Goal: Communication & Community: Share content

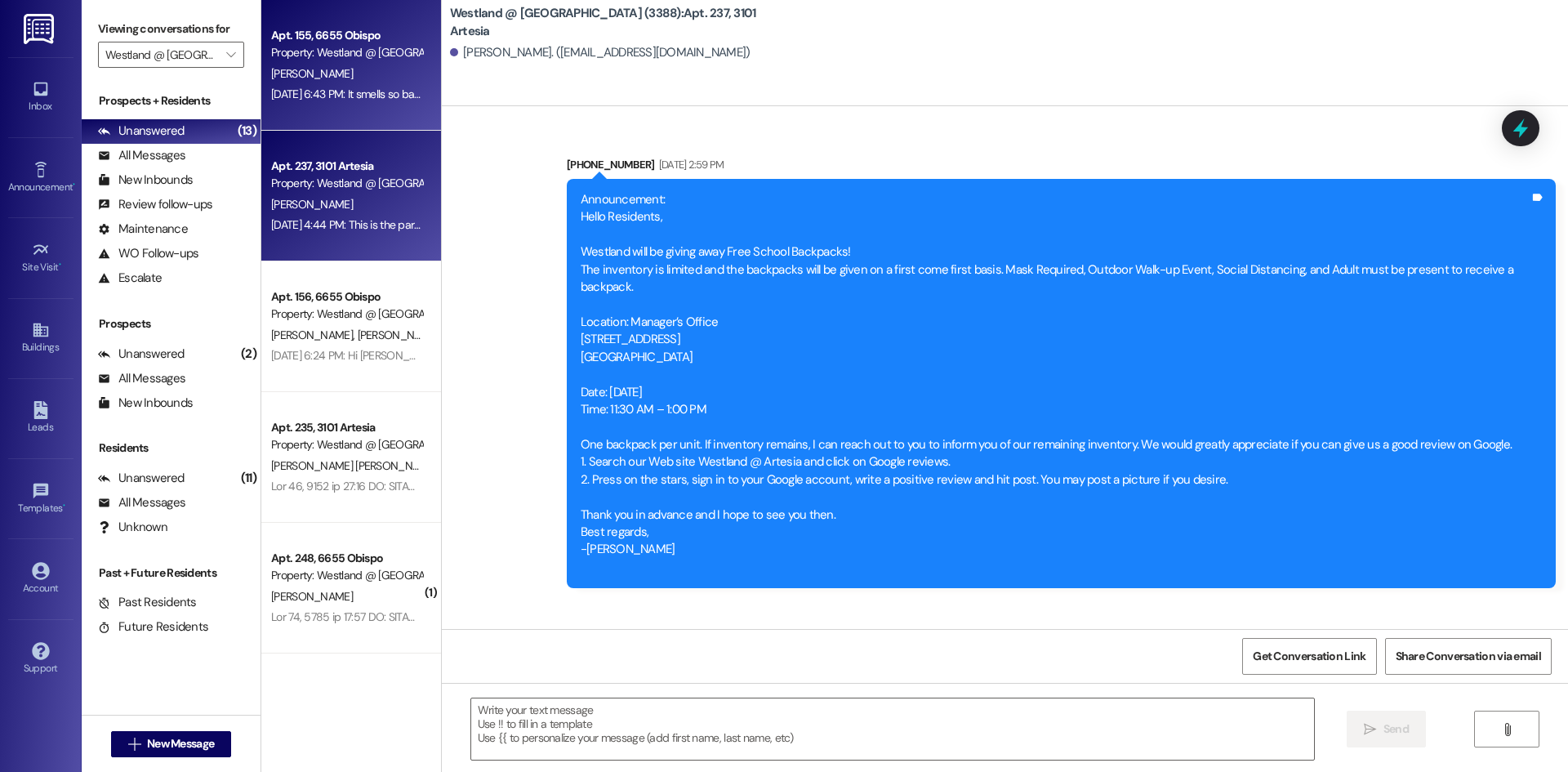
scroll to position [20645, 0]
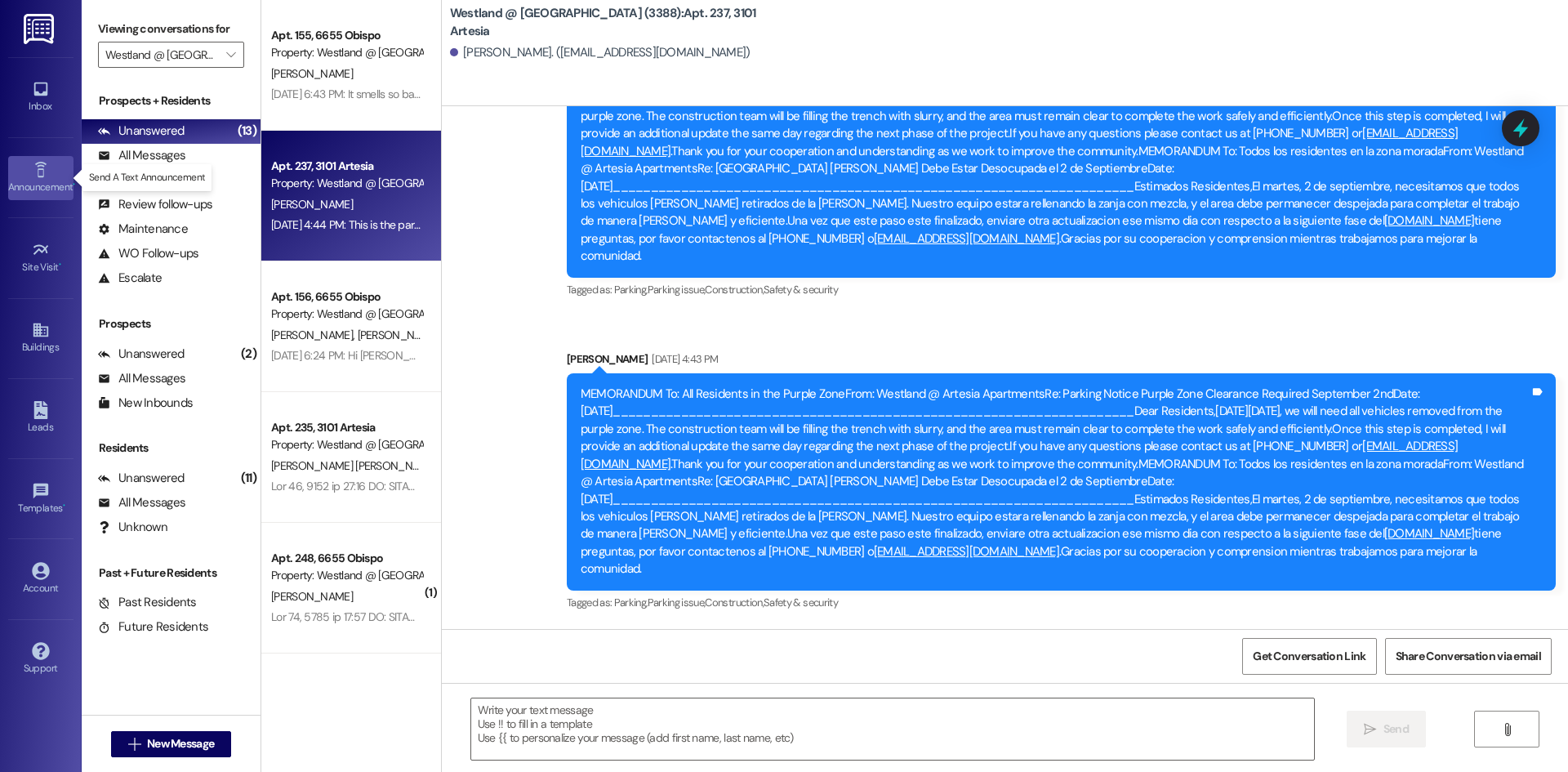
click at [26, 159] on link "Announcement •" at bounding box center [41, 178] width 65 height 44
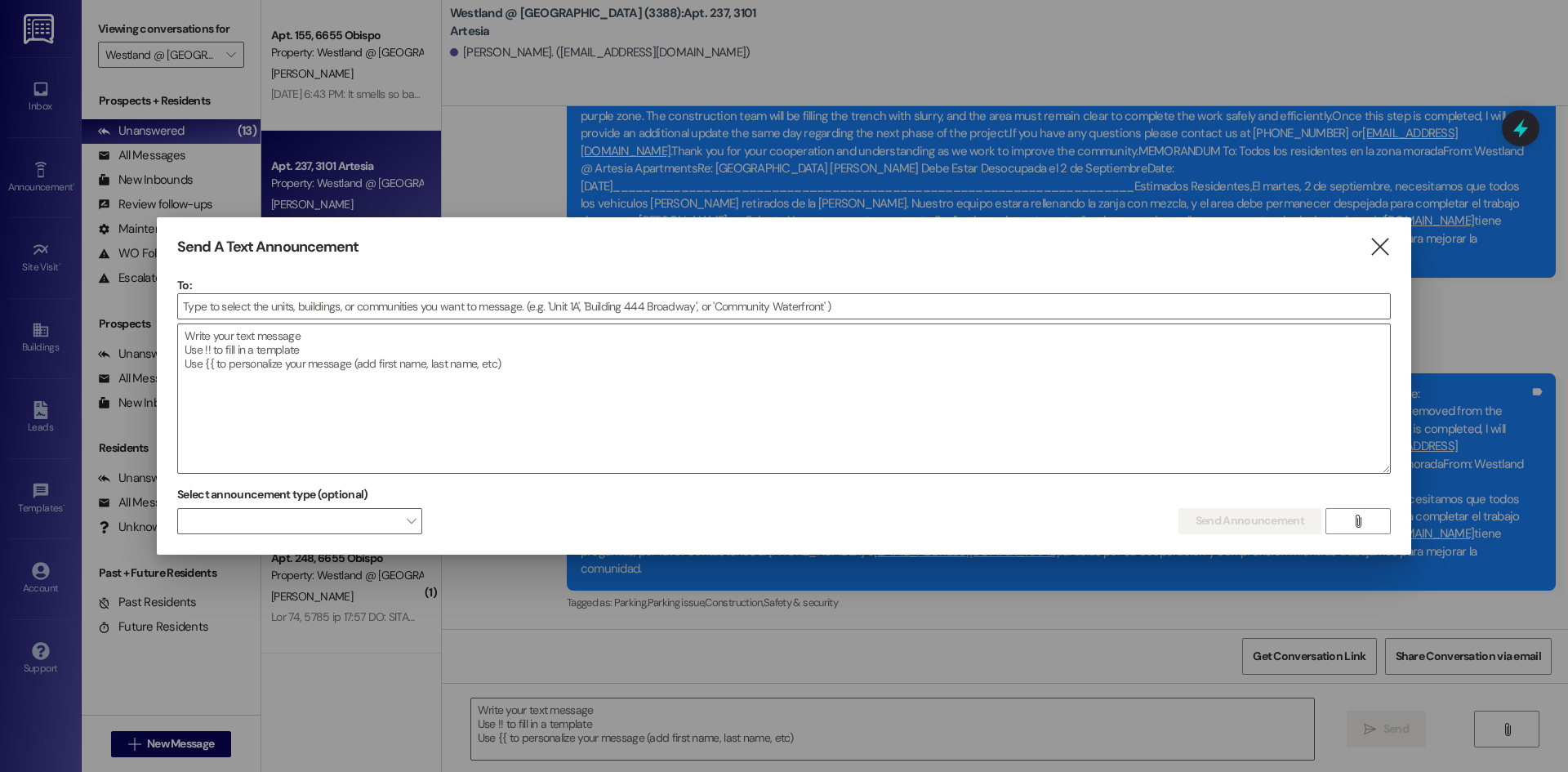
click at [228, 63] on div at bounding box center [784, 386] width 1568 height 772
click at [1383, 254] on icon "" at bounding box center [1380, 246] width 22 height 17
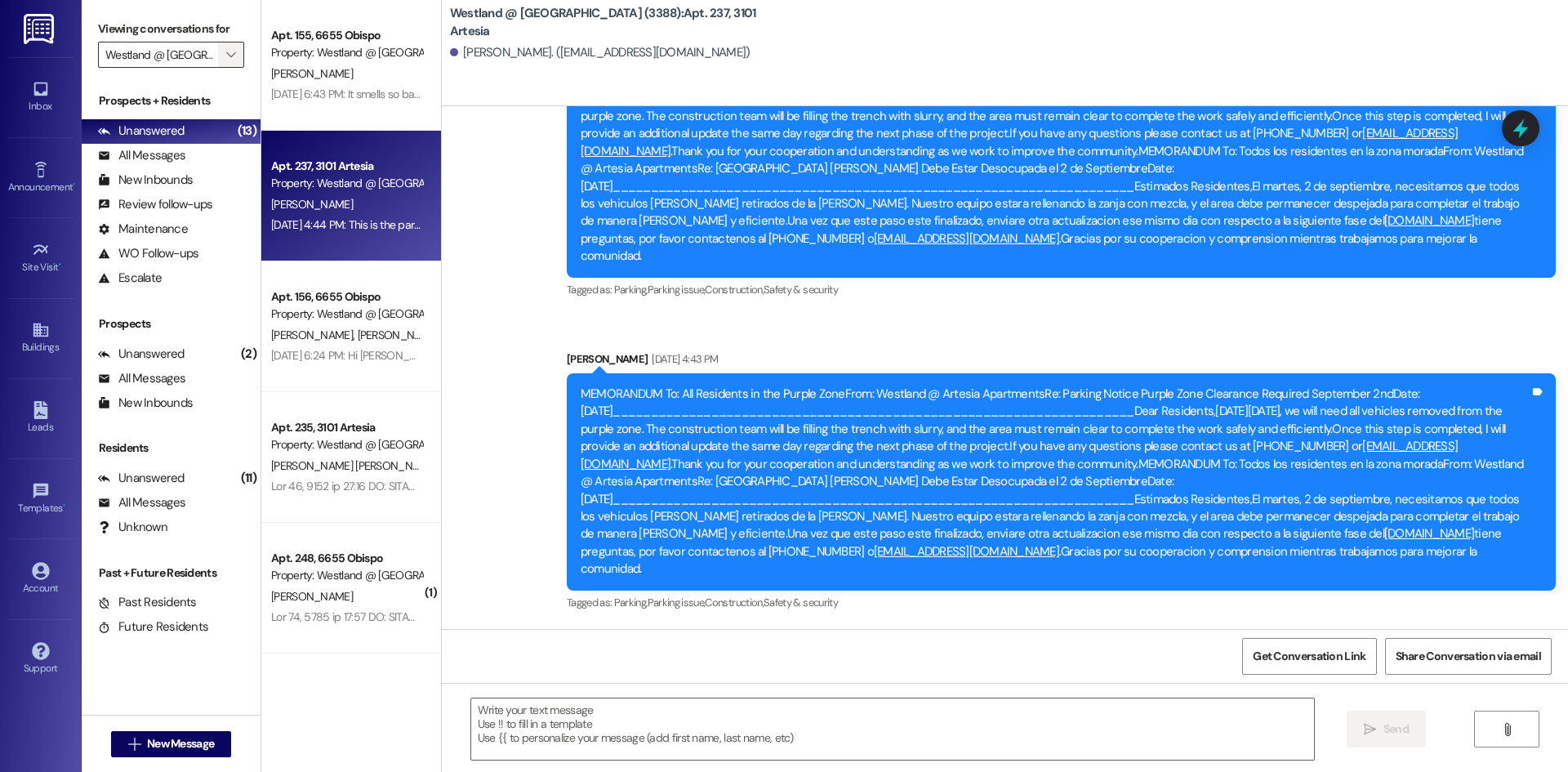
click at [232, 58] on icon "" at bounding box center [231, 54] width 9 height 13
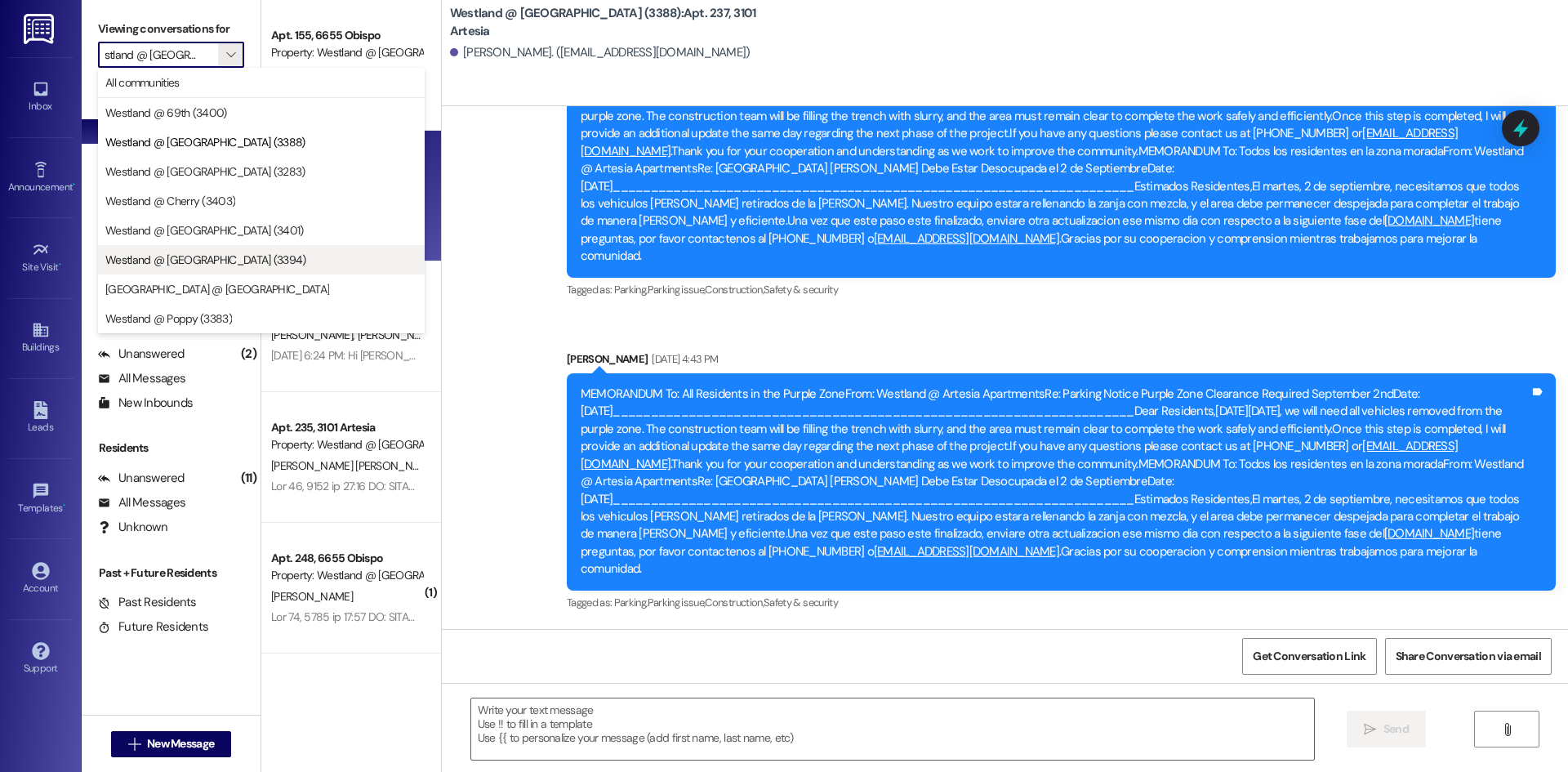
click at [233, 253] on span "Westland @ [GEOGRAPHIC_DATA] (3394)" at bounding box center [205, 259] width 201 height 16
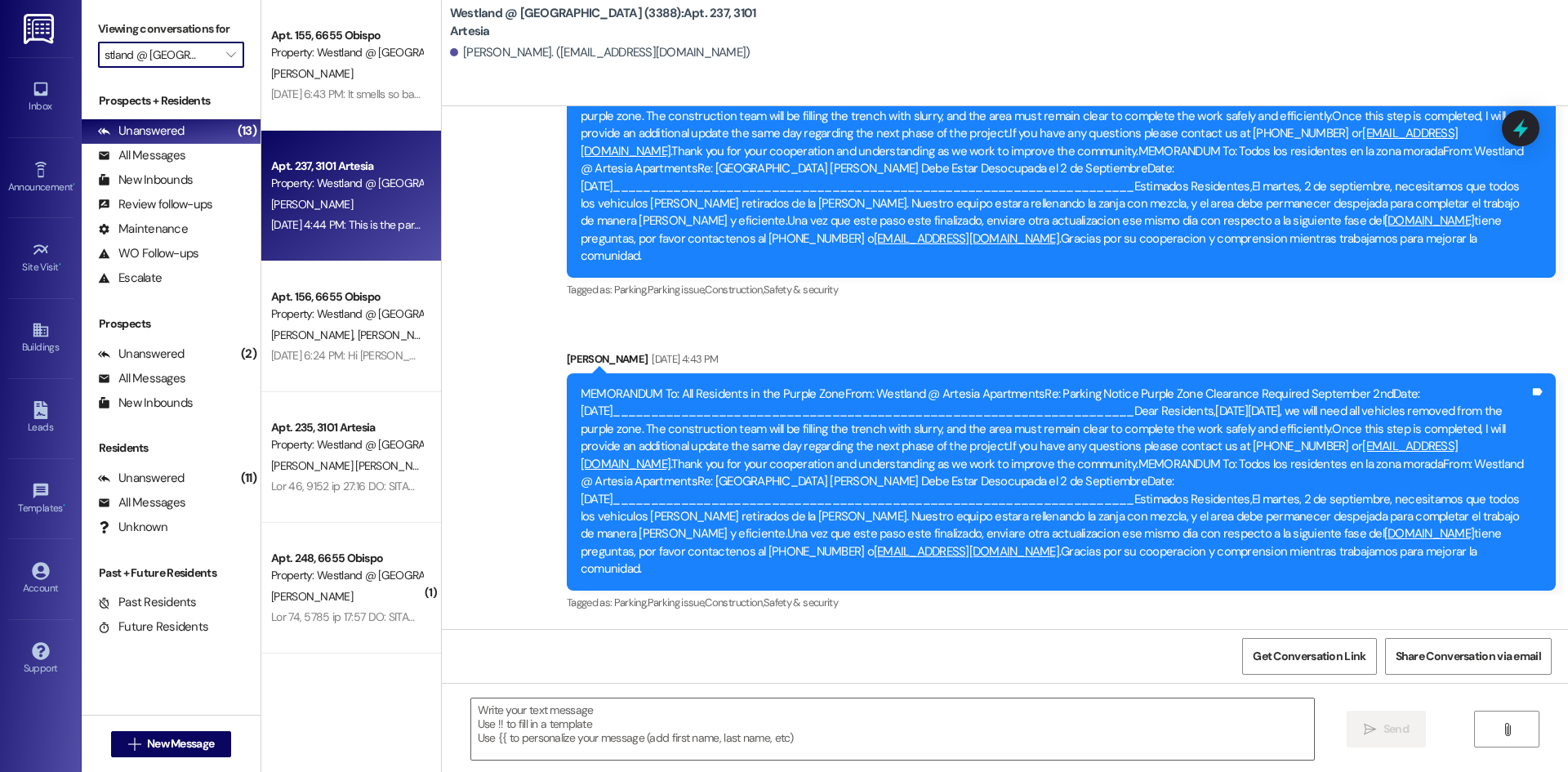
type input "Westland @ [GEOGRAPHIC_DATA] (3394)"
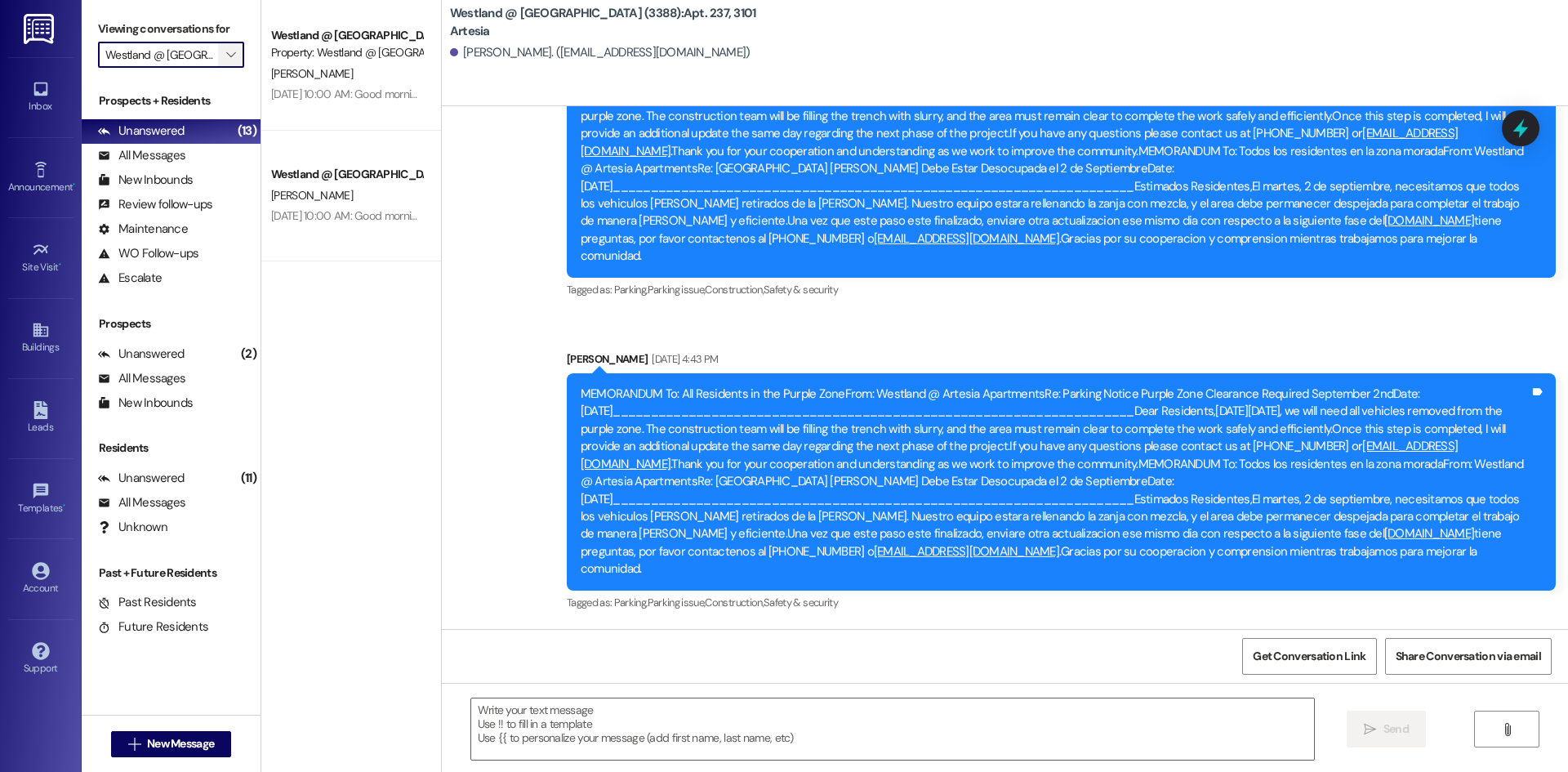
click at [224, 55] on span "" at bounding box center [231, 55] width 16 height 27
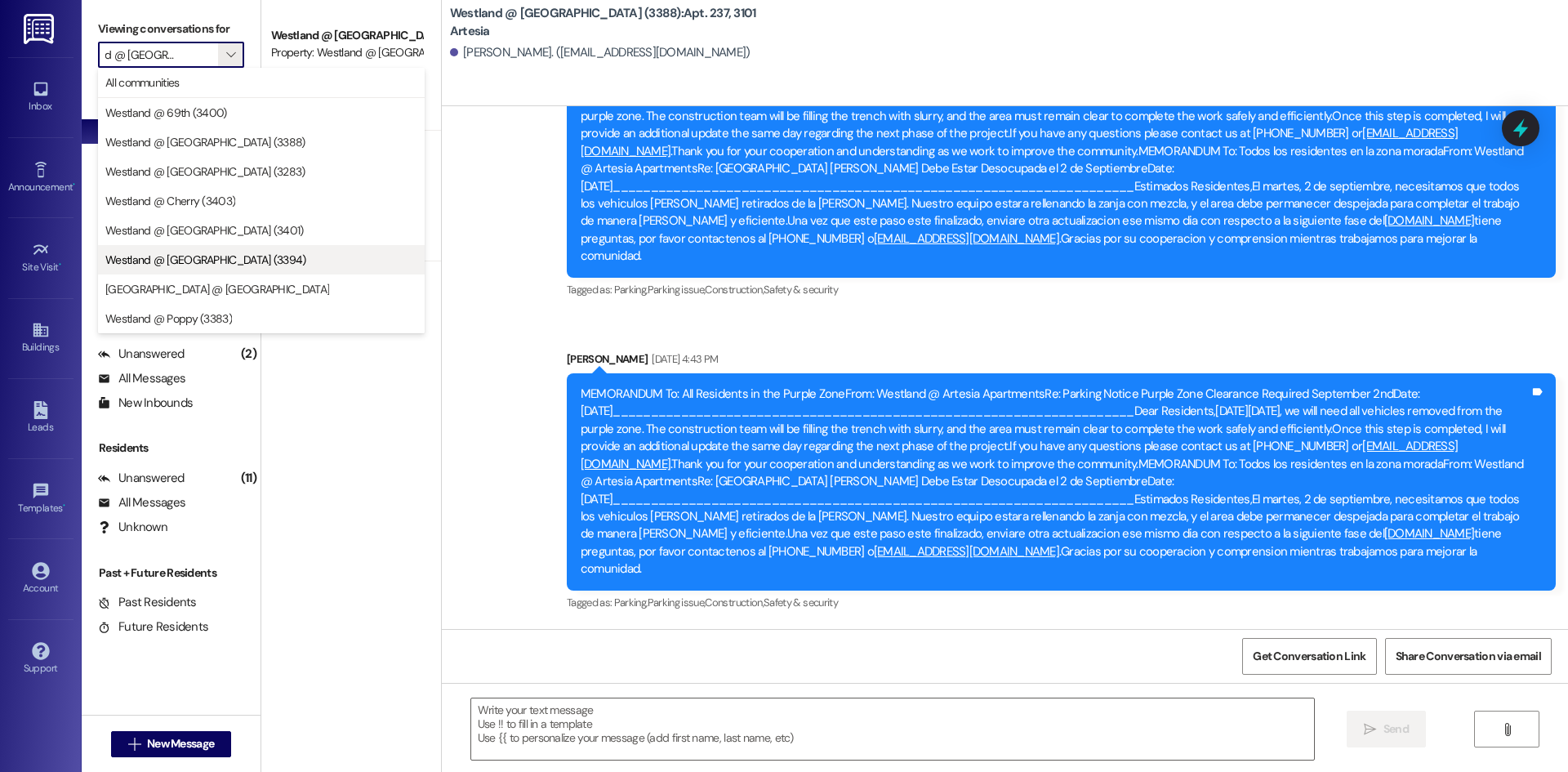
click at [238, 261] on span "Westland @ [GEOGRAPHIC_DATA] (3394)" at bounding box center [205, 259] width 201 height 16
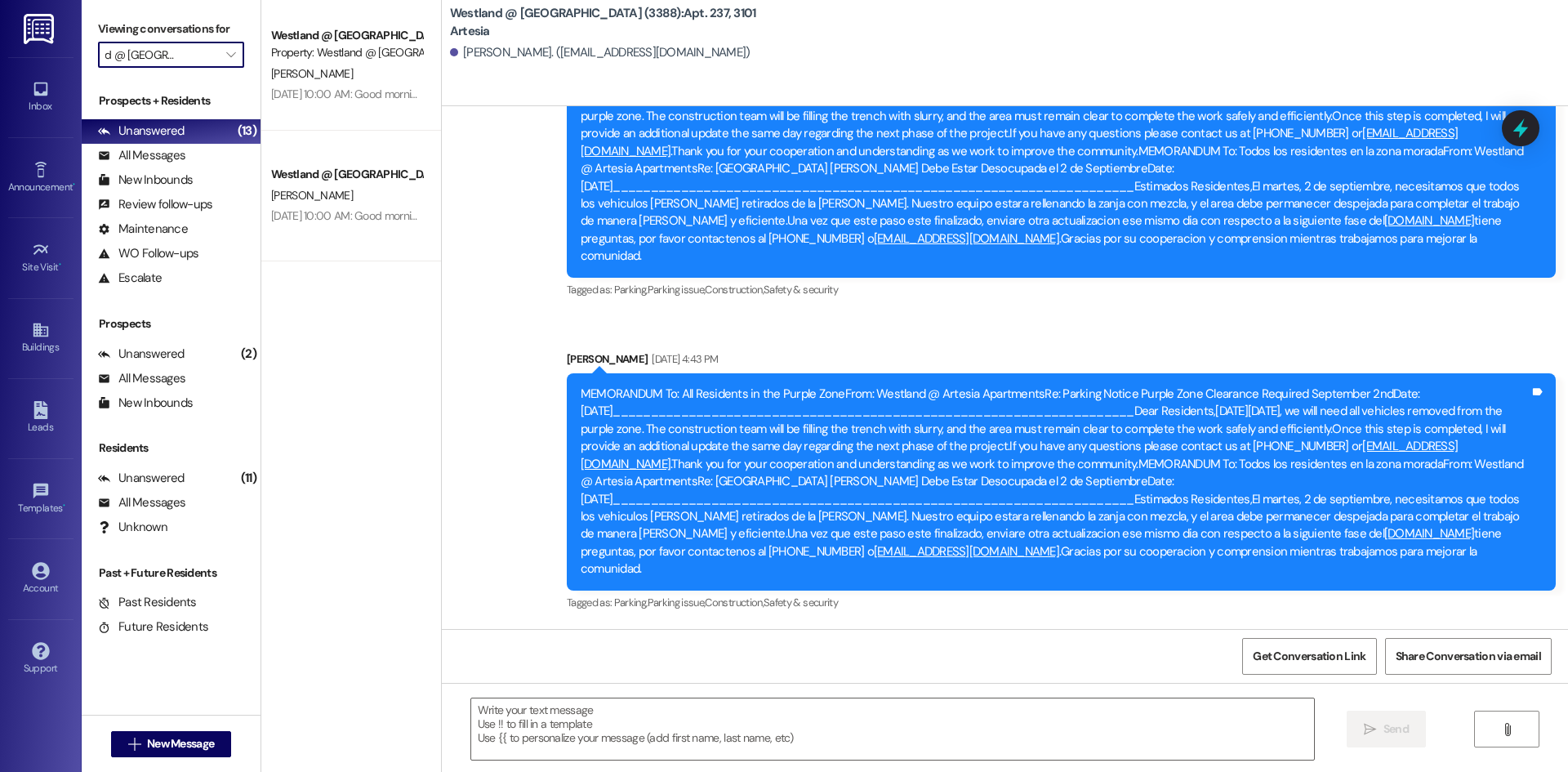
scroll to position [0, 0]
click at [565, 719] on textarea at bounding box center [893, 729] width 842 height 61
click at [40, 188] on div "Announcement •" at bounding box center [41, 187] width 81 height 16
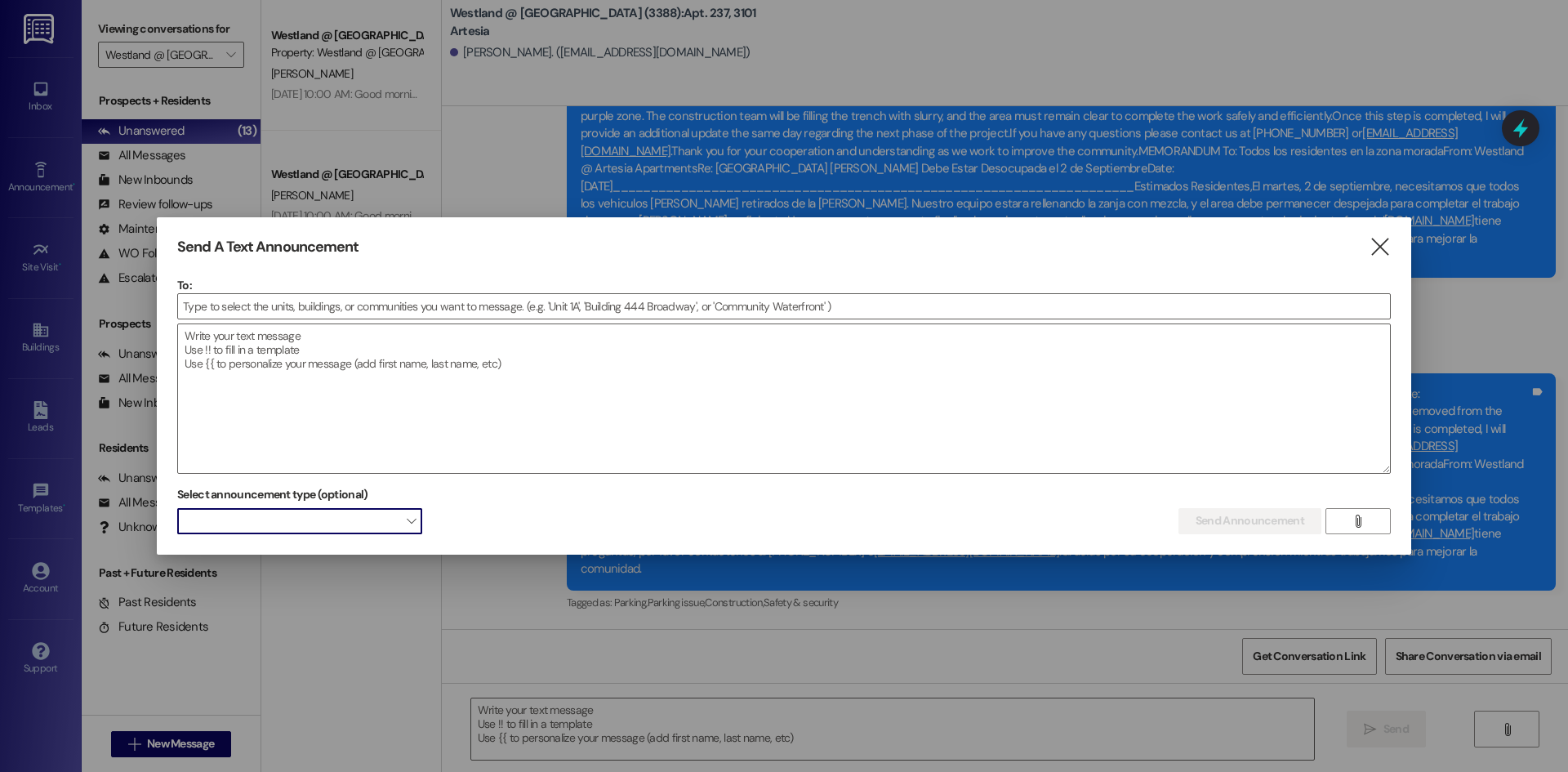
click at [401, 515] on span at bounding box center [299, 521] width 245 height 27
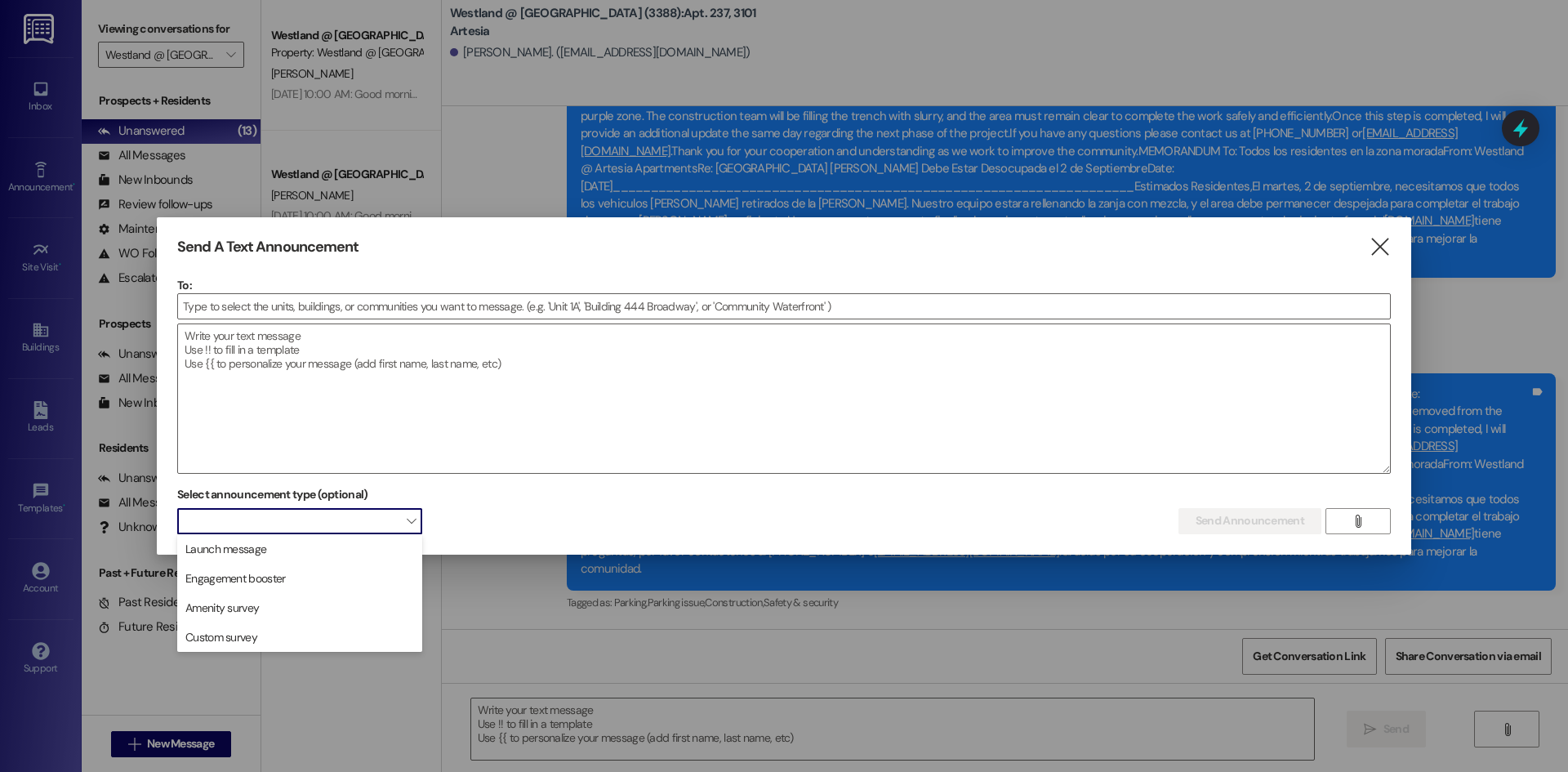
click at [401, 515] on span at bounding box center [299, 521] width 245 height 27
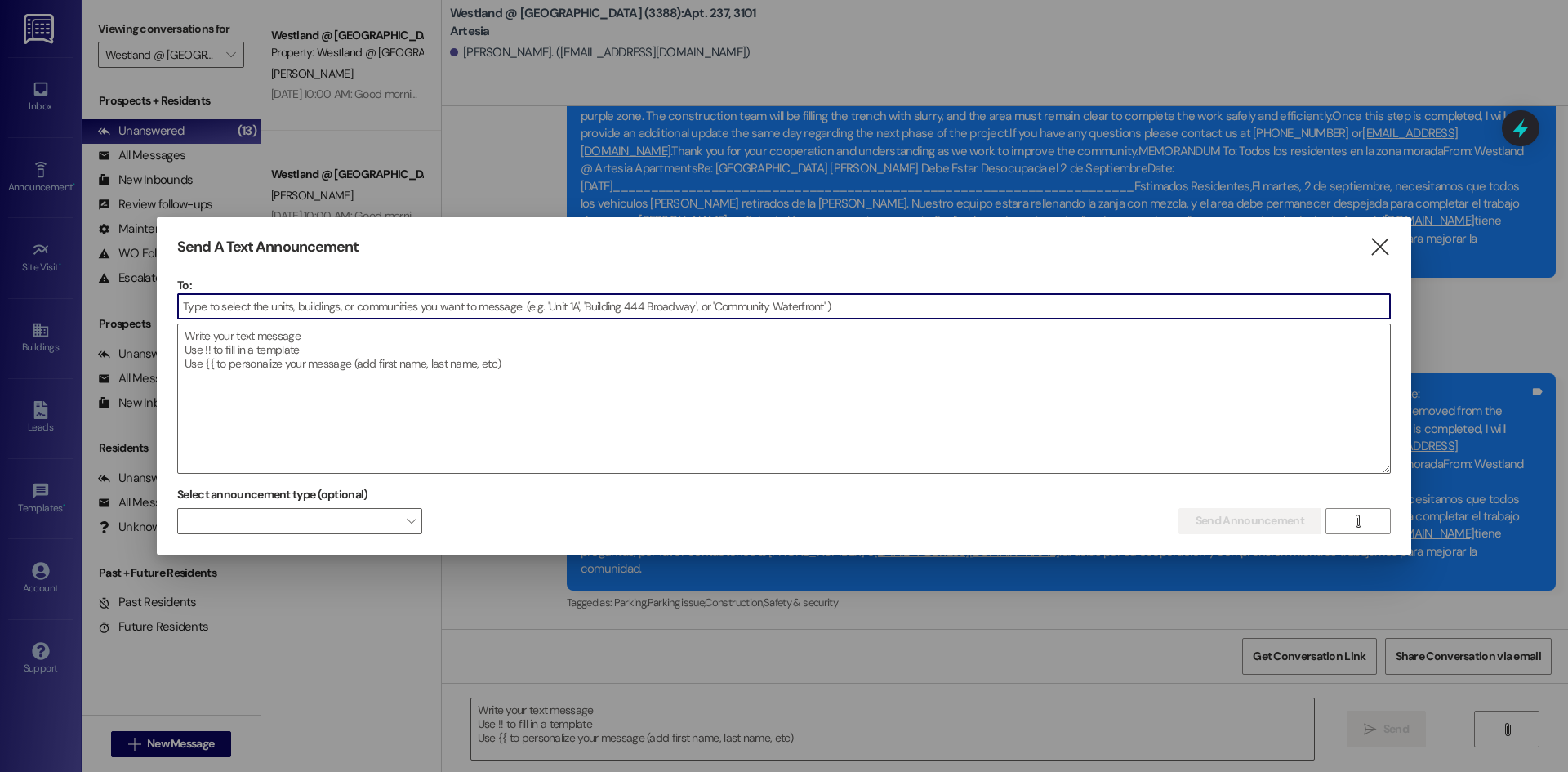
click at [249, 310] on input at bounding box center [784, 306] width 1212 height 25
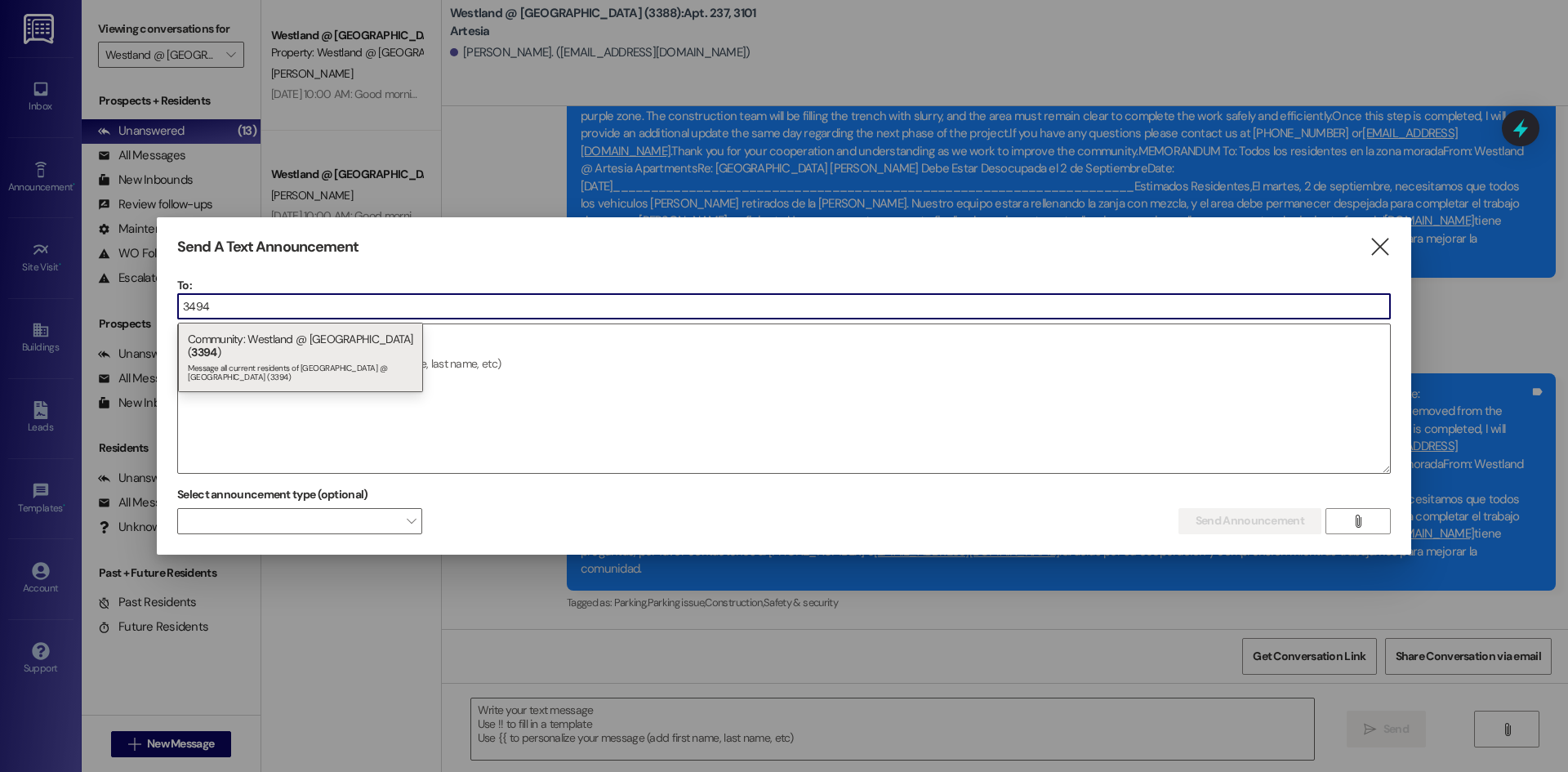
type input "3494"
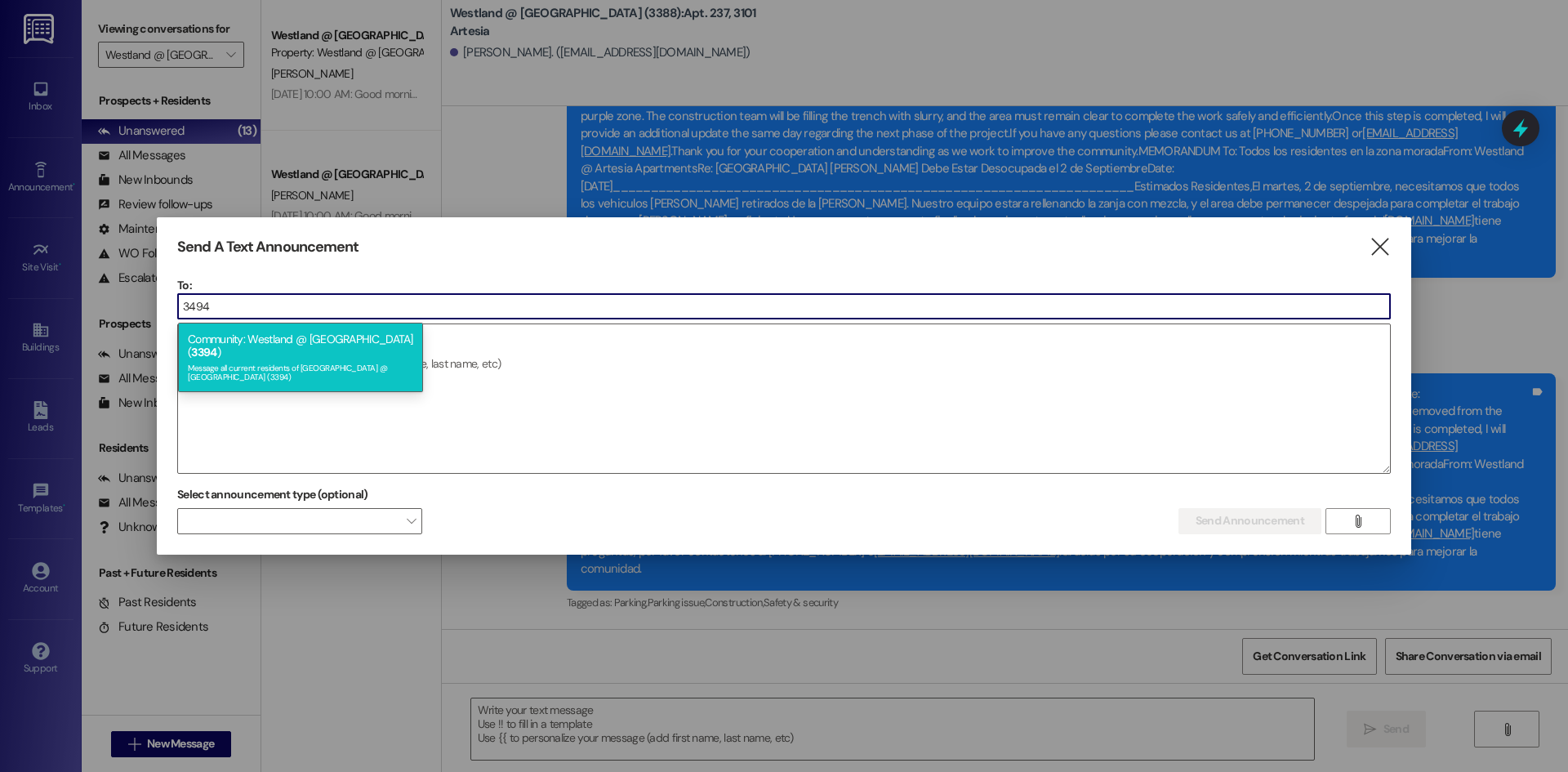
click at [310, 336] on div "Community: Westland @ [GEOGRAPHIC_DATA] ( 3394 ) Message all current residents …" at bounding box center [300, 358] width 245 height 69
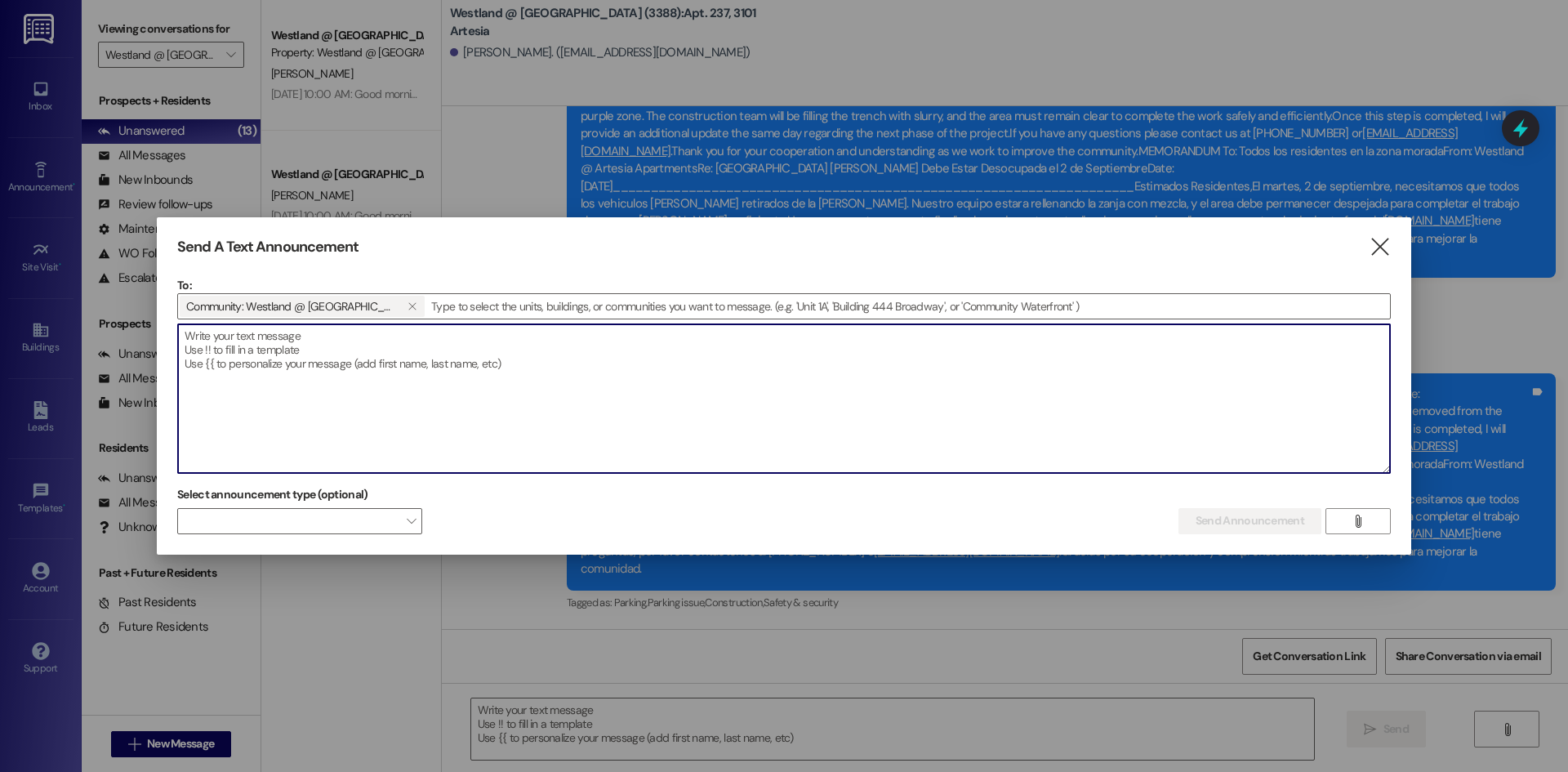
click at [208, 344] on textarea at bounding box center [784, 398] width 1212 height 149
paste textarea "MEMORANDUM To: All Residents in [STREET_ADDRESS] From: Westland @ Artesia Apart…"
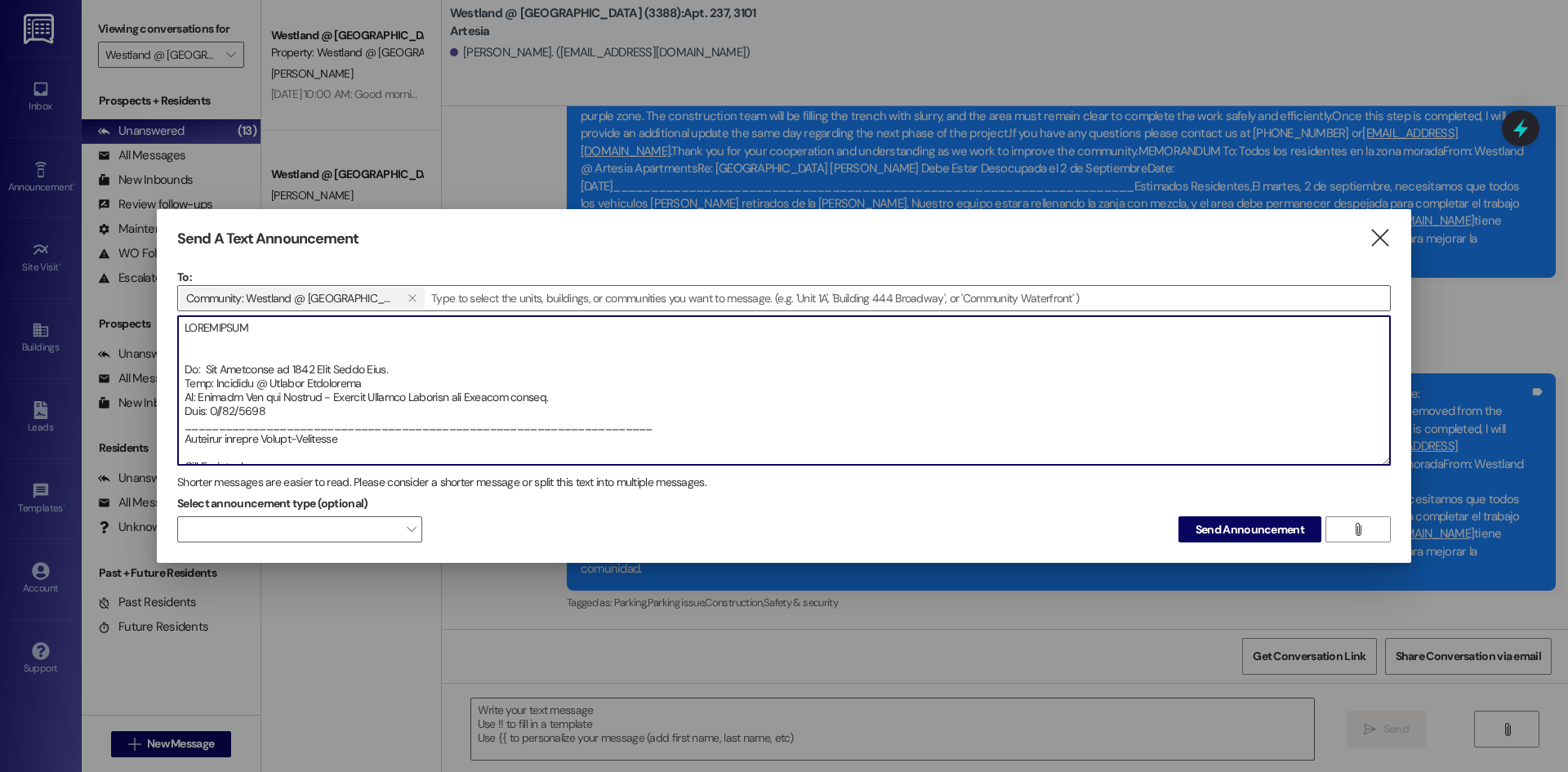
scroll to position [58, 0]
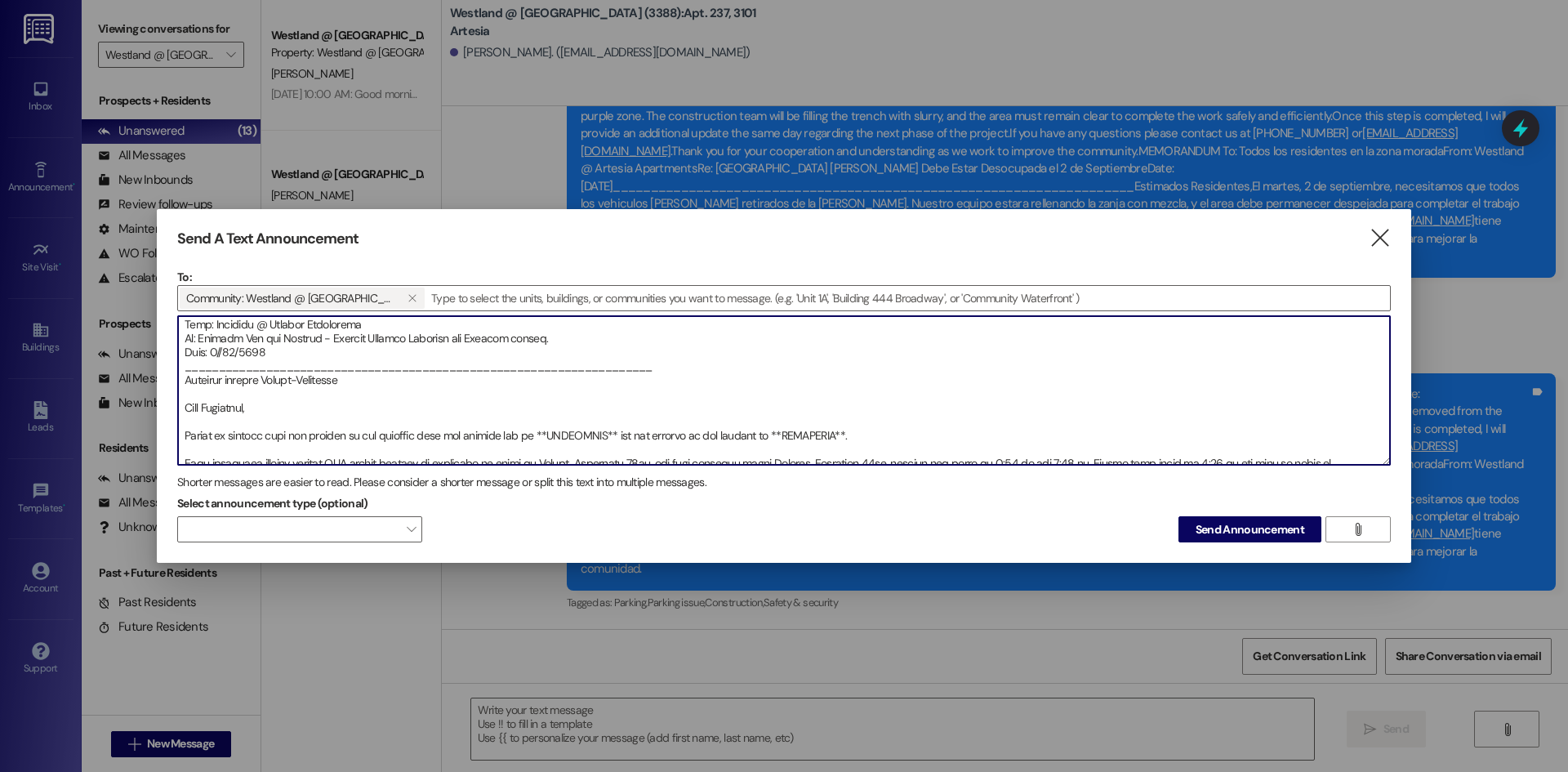
click at [227, 351] on textarea at bounding box center [784, 390] width 1212 height 149
click at [343, 371] on textarea at bounding box center [784, 390] width 1212 height 149
type textarea "MEMORANDUM To: All Residents in [STREET_ADDRESS] From: Westland @ Artesia Apart…"
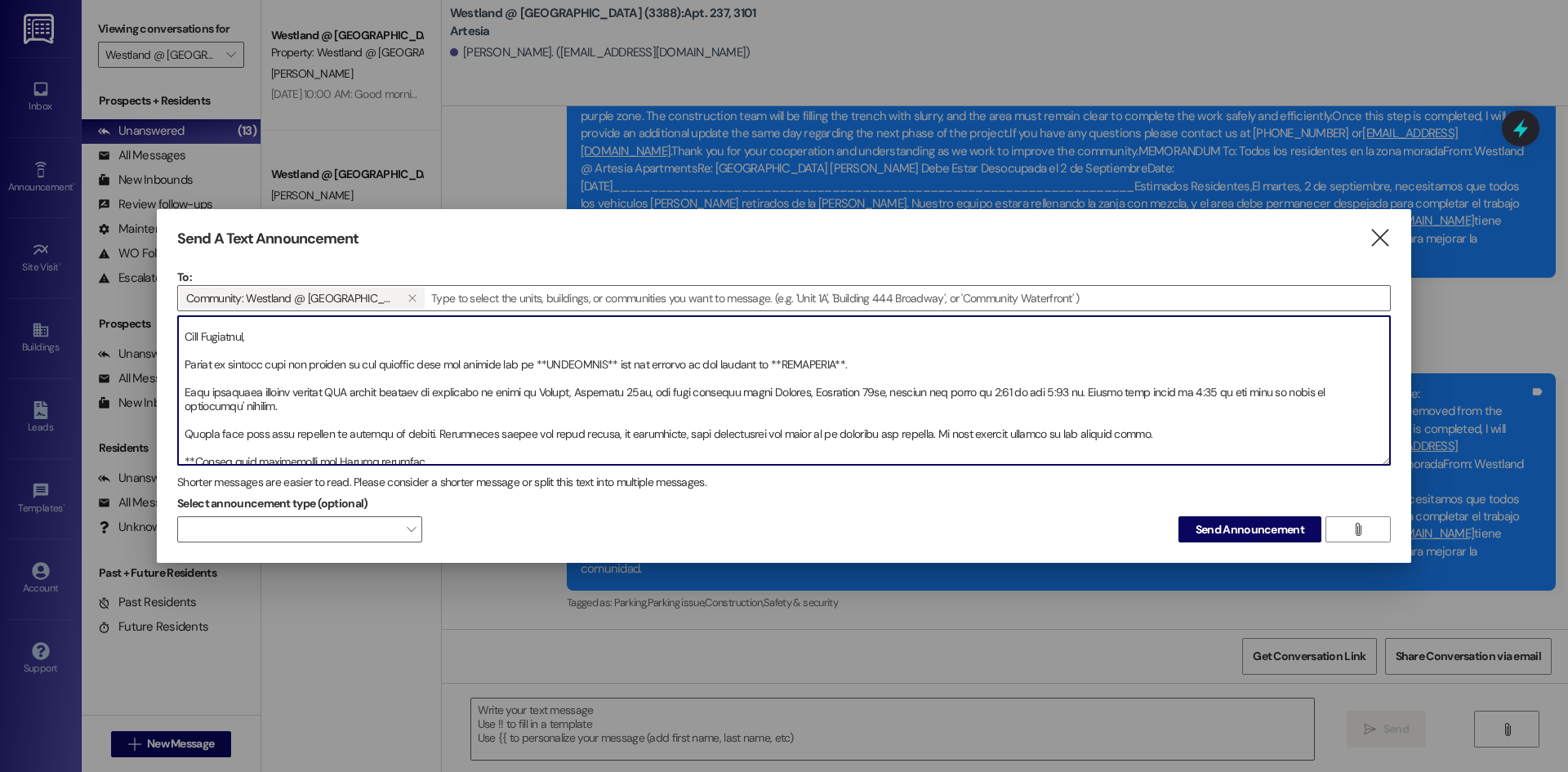
scroll to position [131, 0]
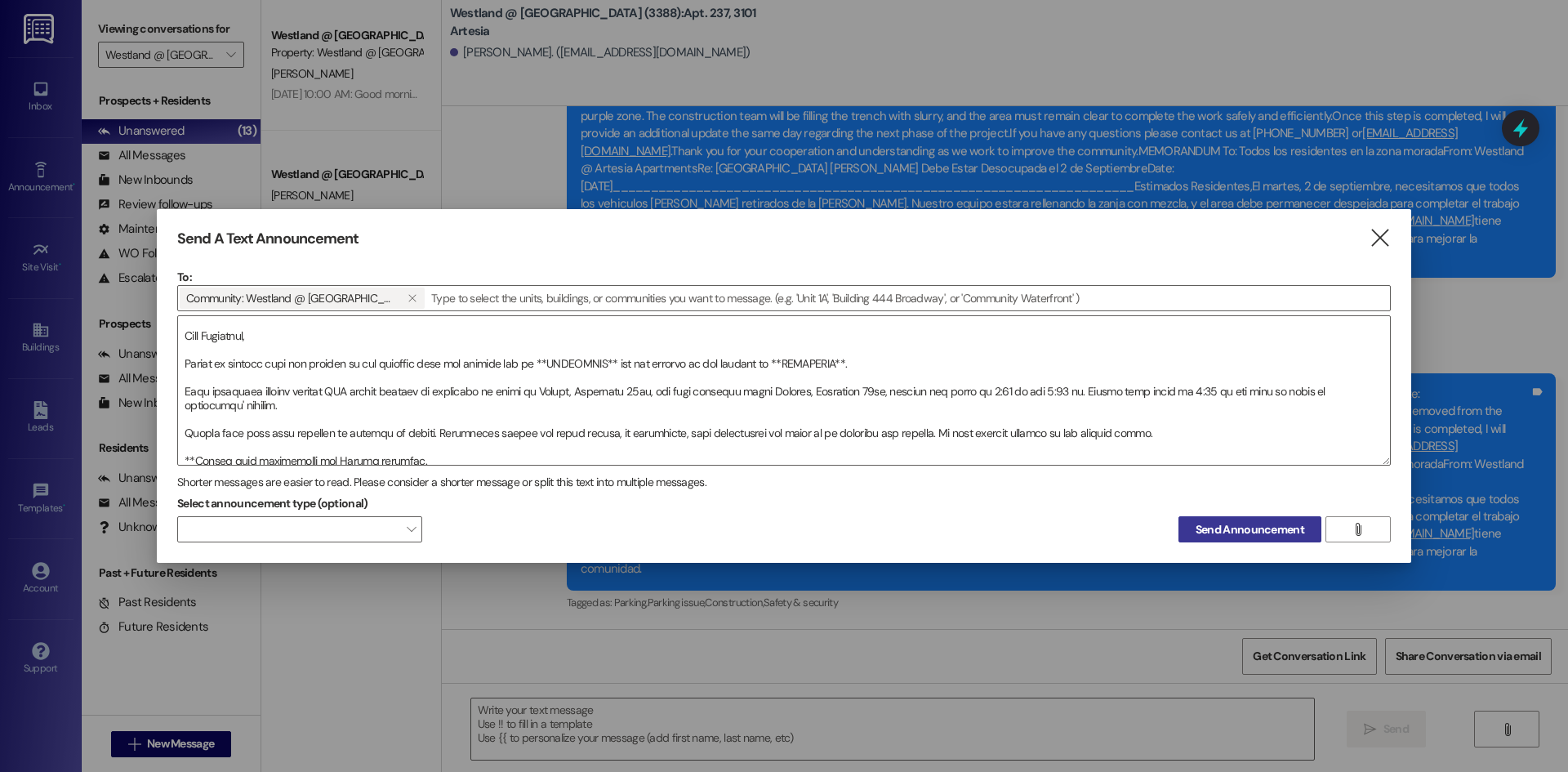
click at [1256, 527] on span "Send Announcement" at bounding box center [1249, 529] width 109 height 17
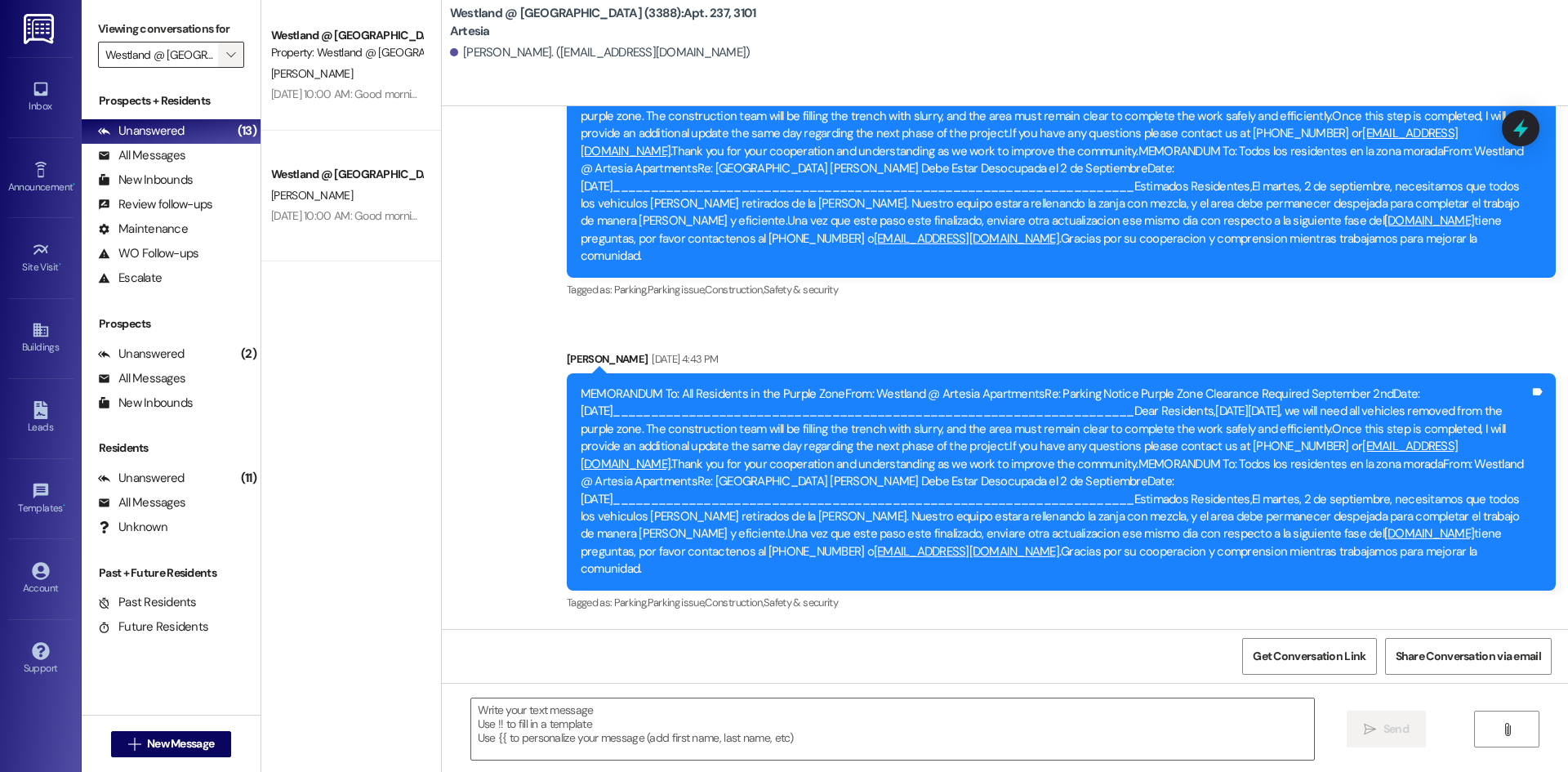
click at [228, 58] on icon "" at bounding box center [231, 54] width 9 height 13
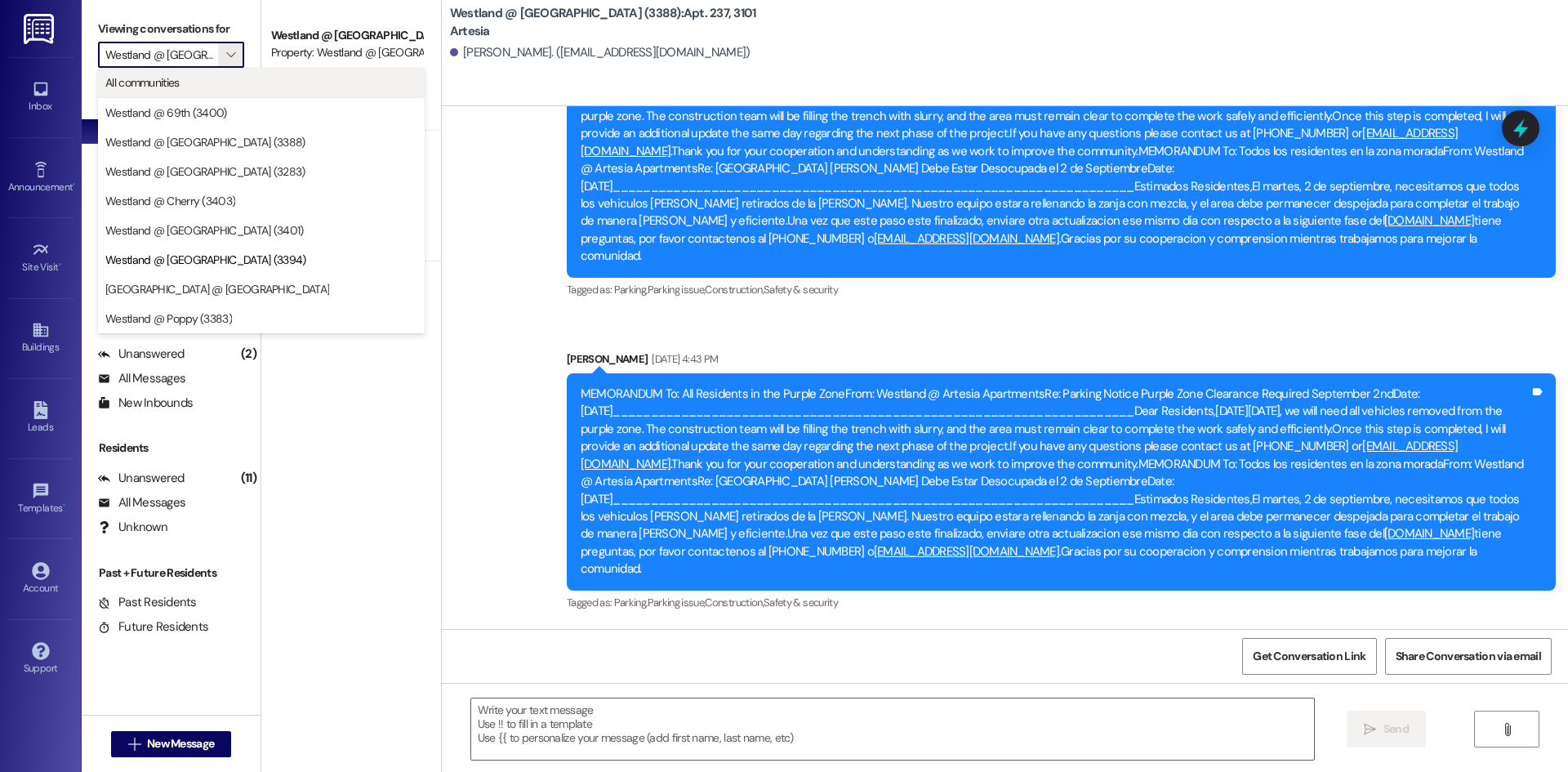
click at [210, 79] on span "All communities" at bounding box center [261, 82] width 312 height 16
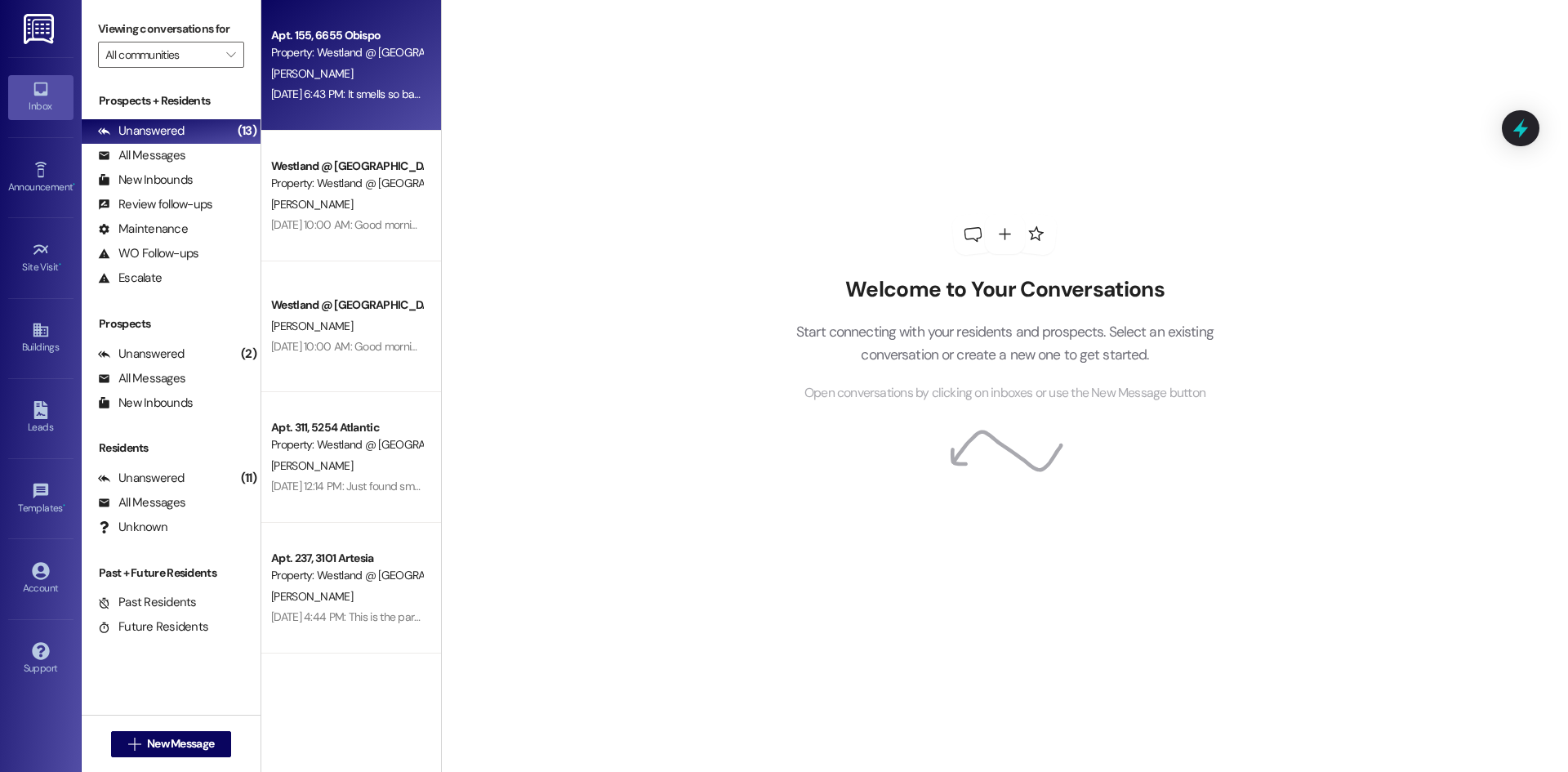
click at [348, 81] on div "[PERSON_NAME]" at bounding box center [347, 73] width 154 height 20
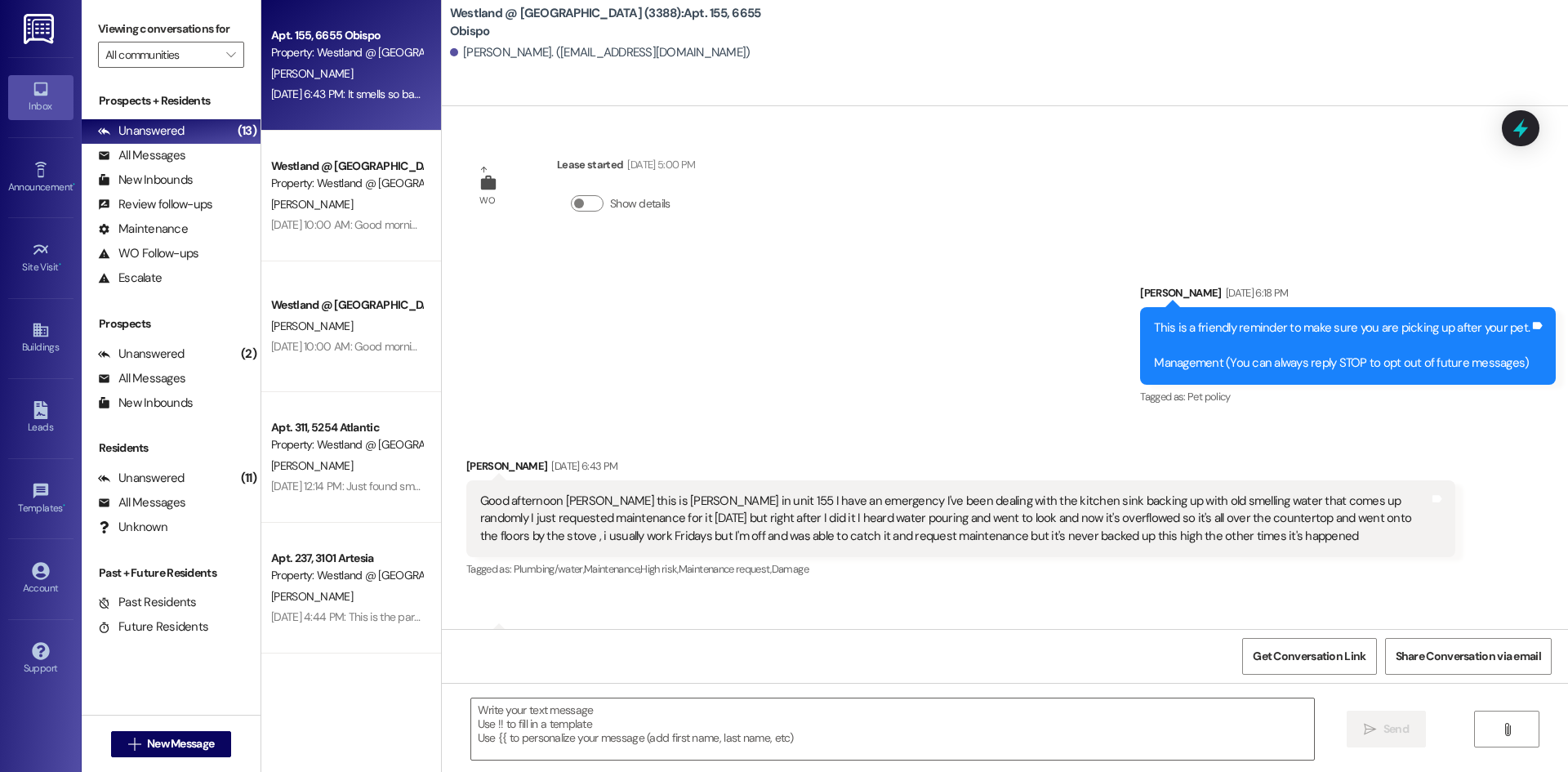
scroll to position [638, 0]
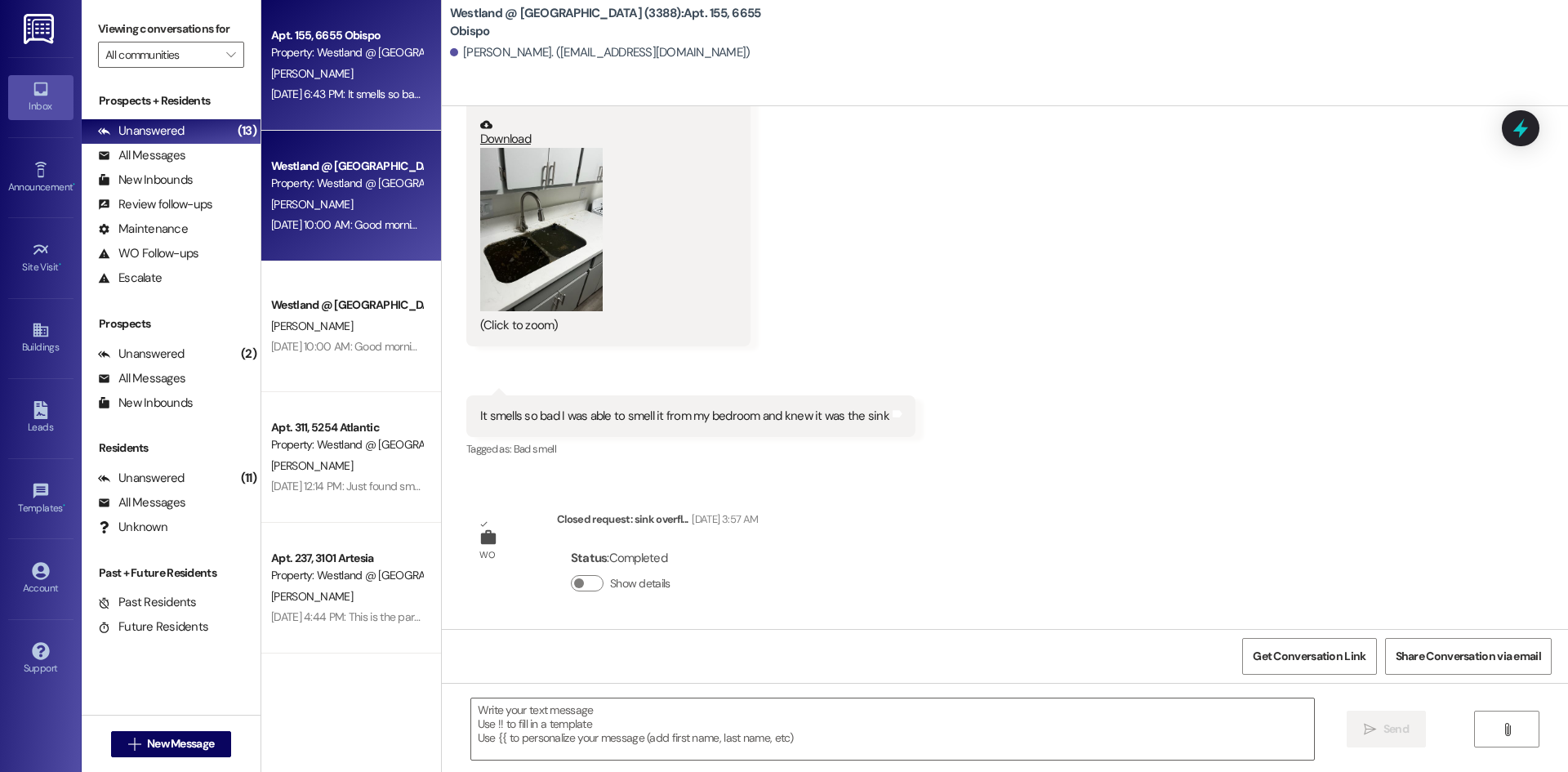
click at [344, 199] on div "[PERSON_NAME]" at bounding box center [347, 205] width 154 height 20
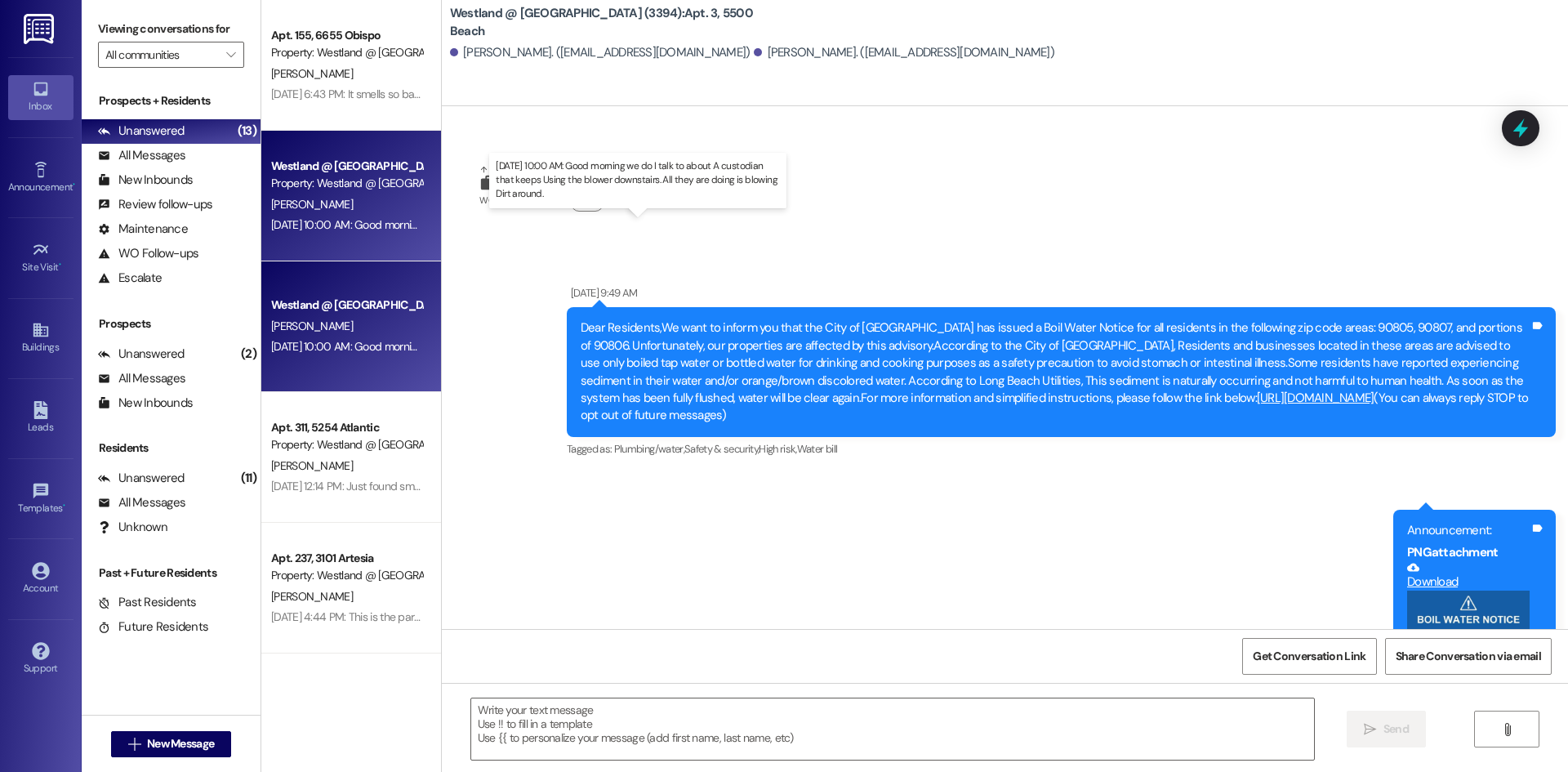
scroll to position [7986, 0]
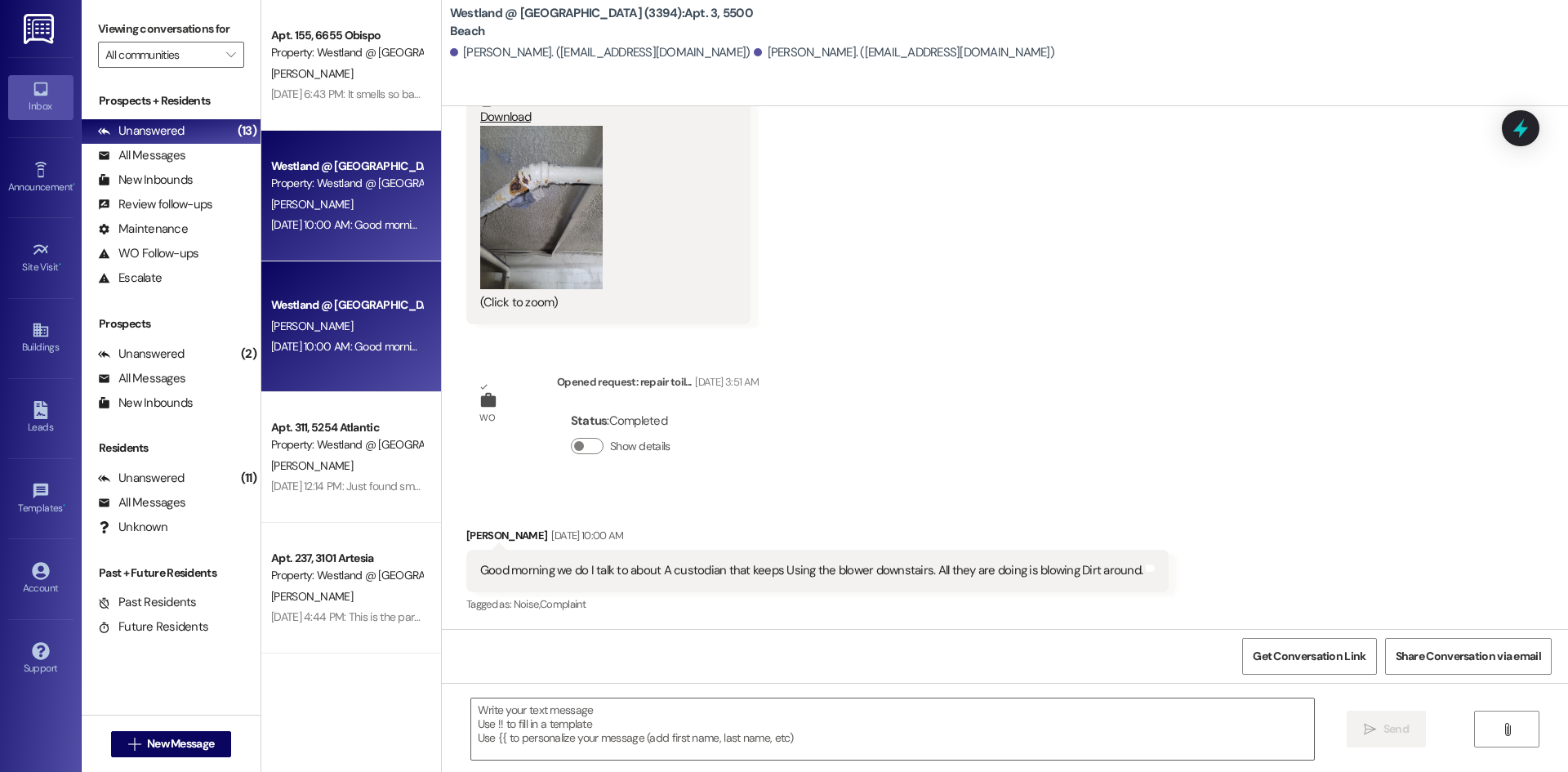
click at [361, 339] on div "[DATE] 10:00 AM: Good morning we do I talk to about A custodian that keeps Usin…" at bounding box center [618, 346] width 694 height 15
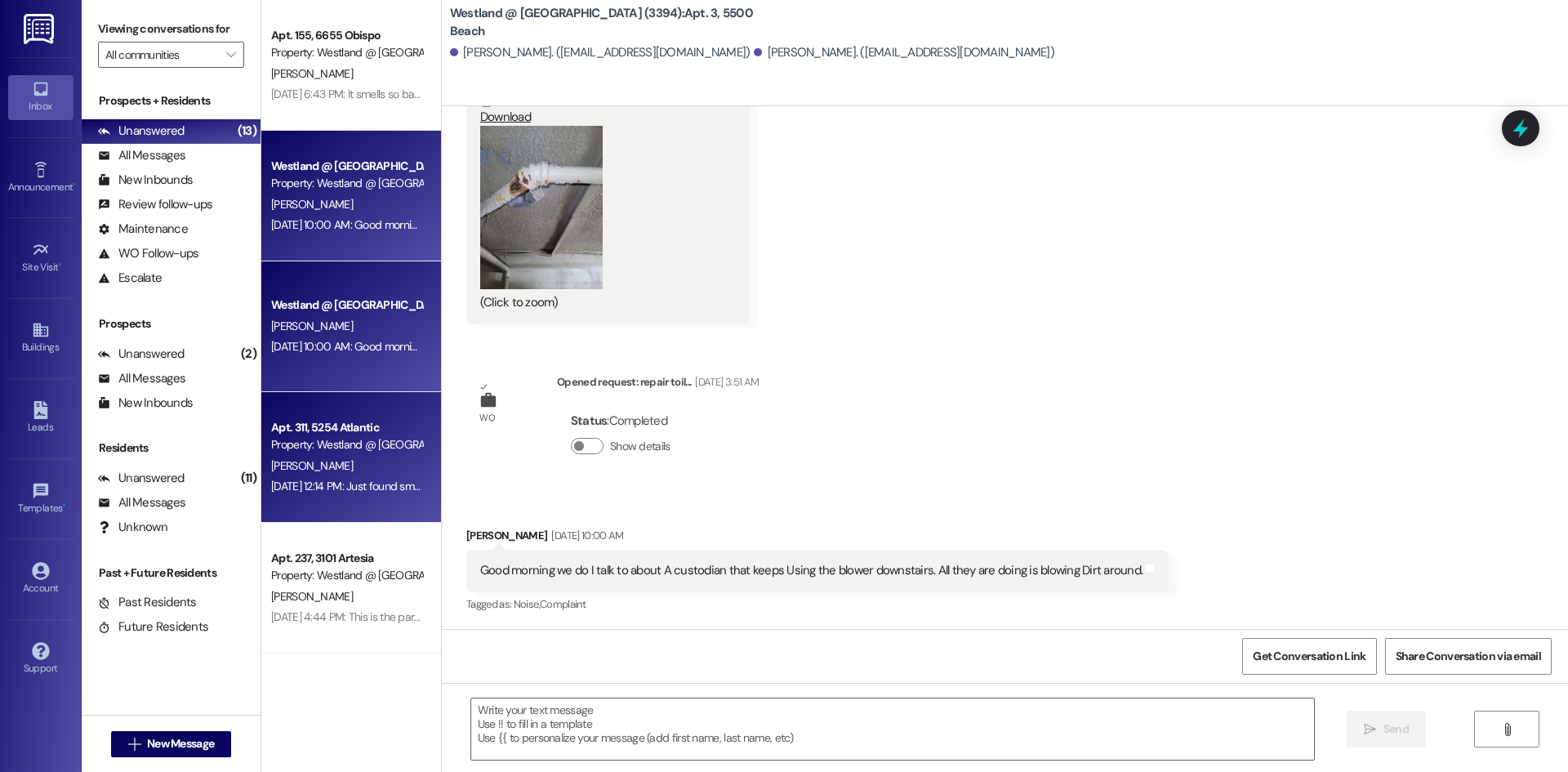
click at [378, 428] on div "Apt. 311, 5254 Atlantic" at bounding box center [346, 427] width 151 height 17
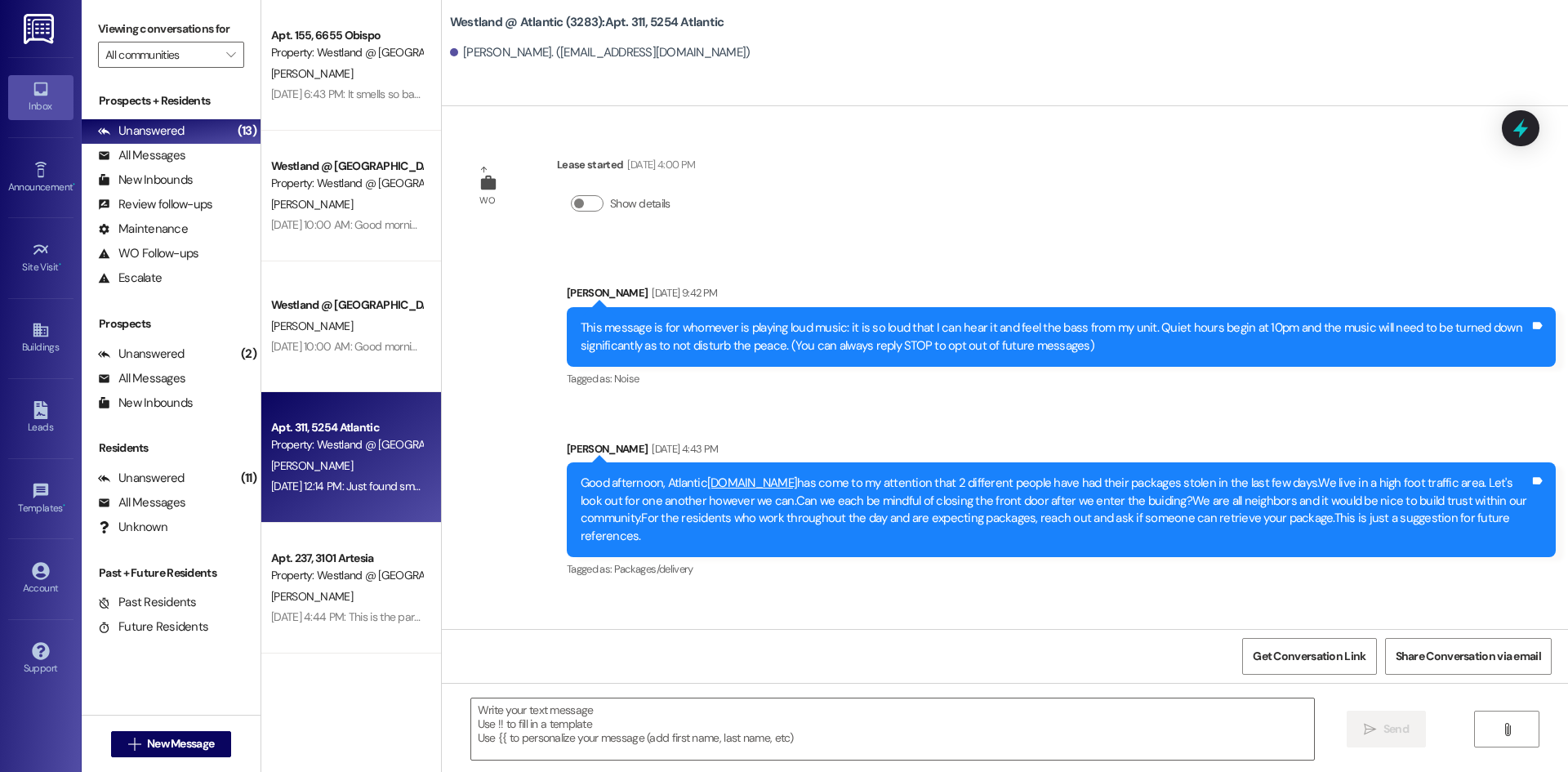
scroll to position [45366, 0]
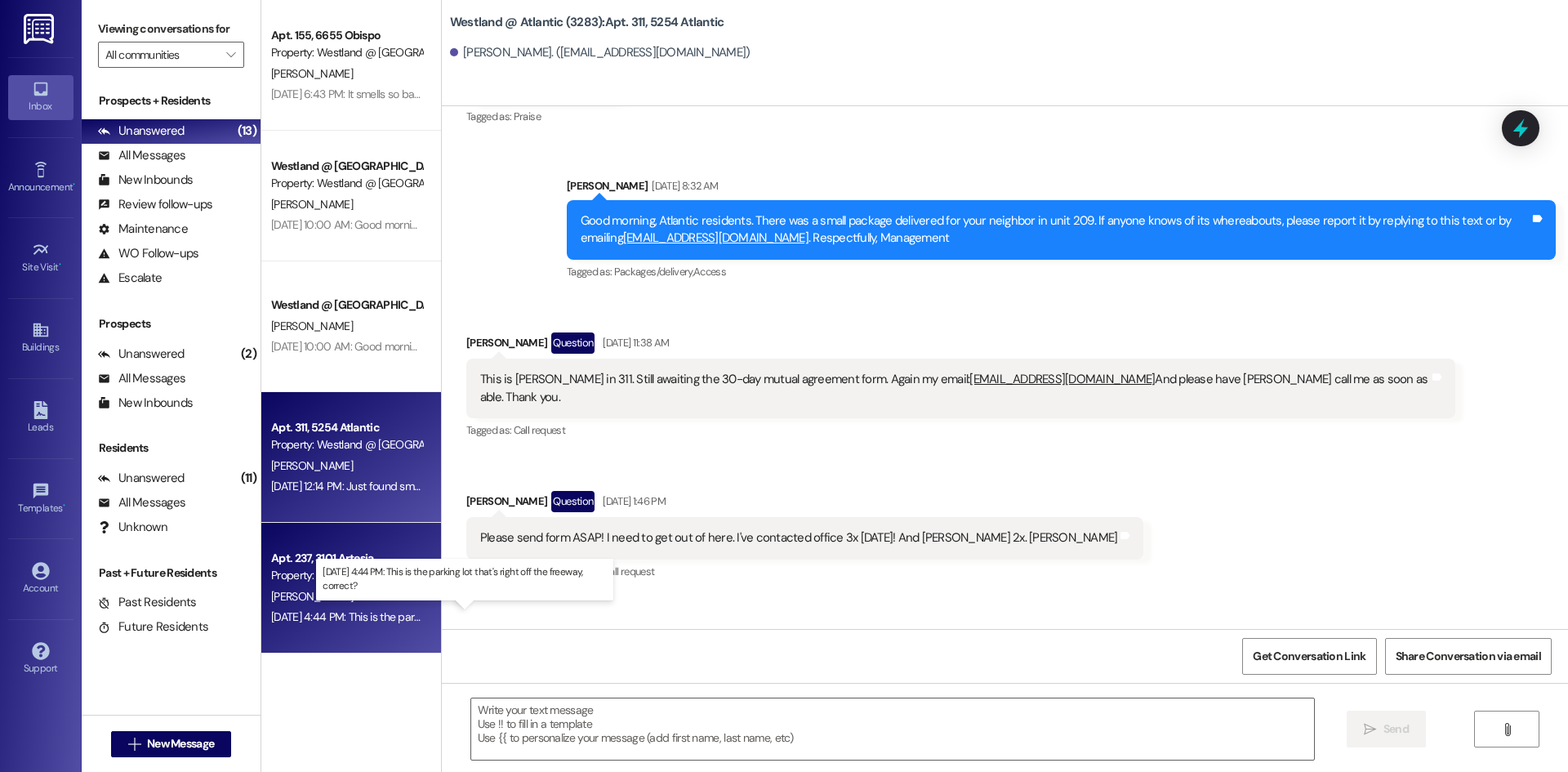
click at [365, 610] on div "[DATE] 4:44 PM: This is the parking lot that's right off the freeway, correct? …" at bounding box center [443, 617] width 346 height 15
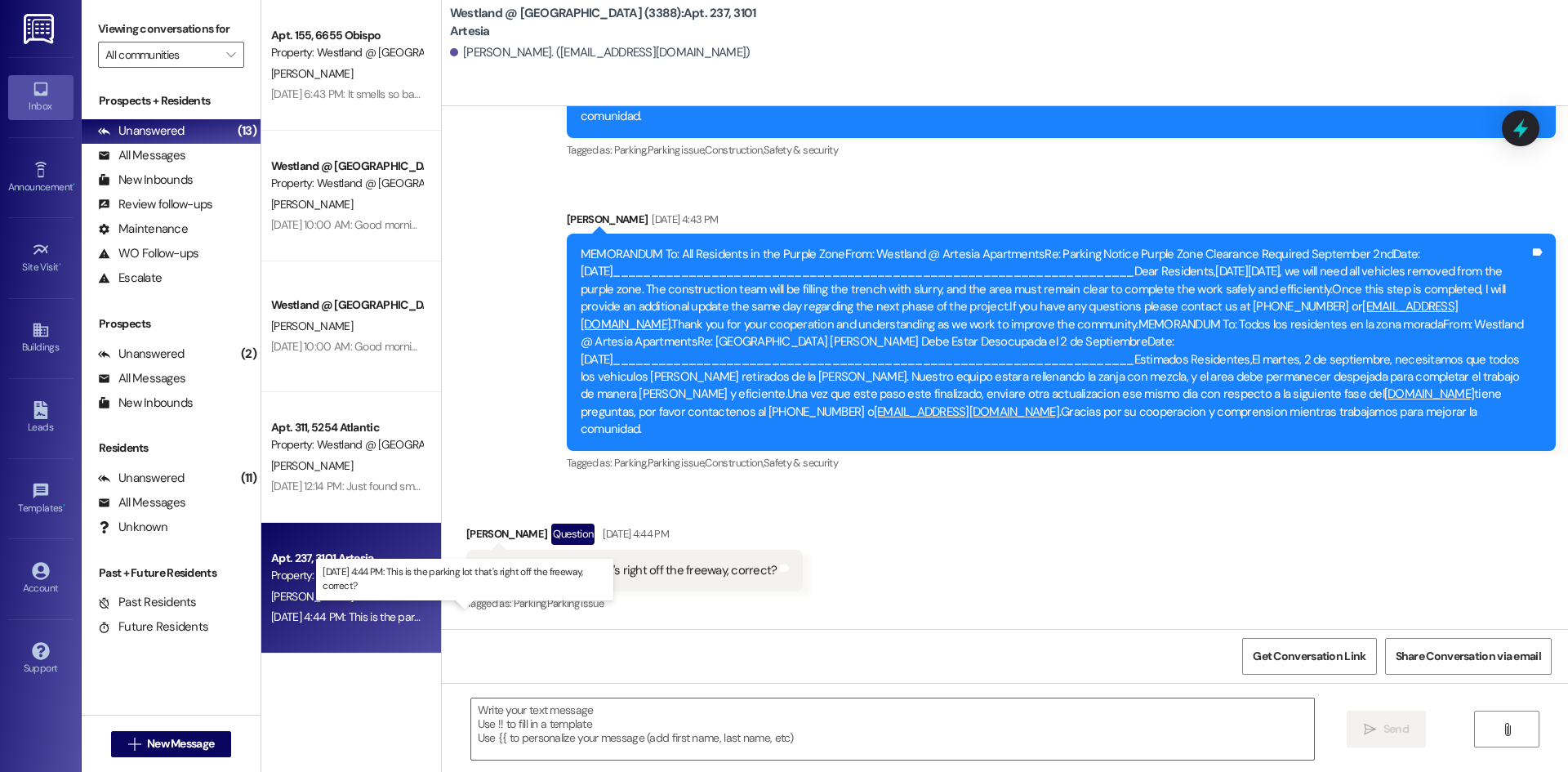
scroll to position [20644, 0]
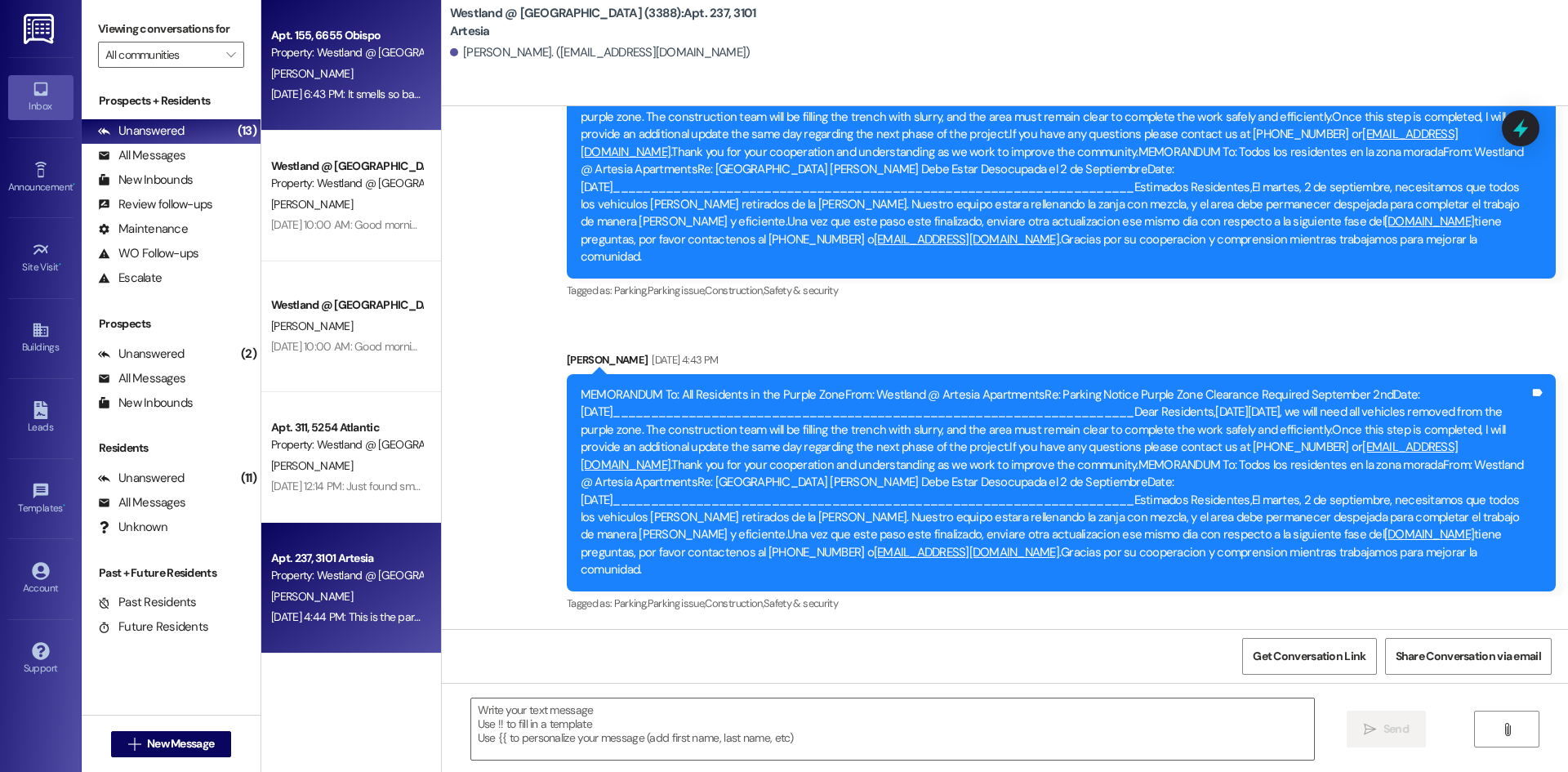
click at [386, 56] on div "Property: Westland @ [GEOGRAPHIC_DATA] (3388)" at bounding box center [346, 52] width 151 height 17
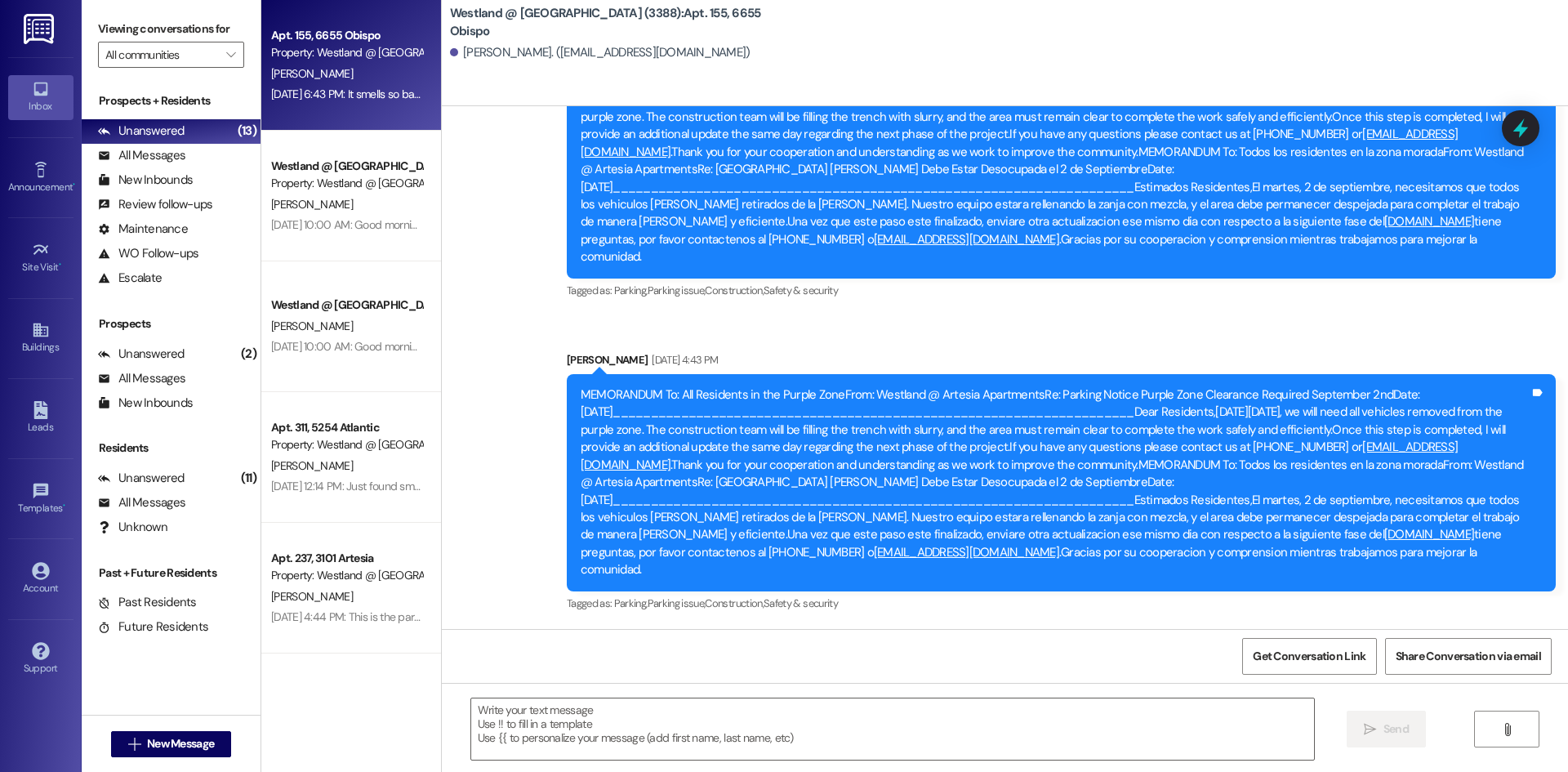
scroll to position [638, 0]
